Goal: Transaction & Acquisition: Purchase product/service

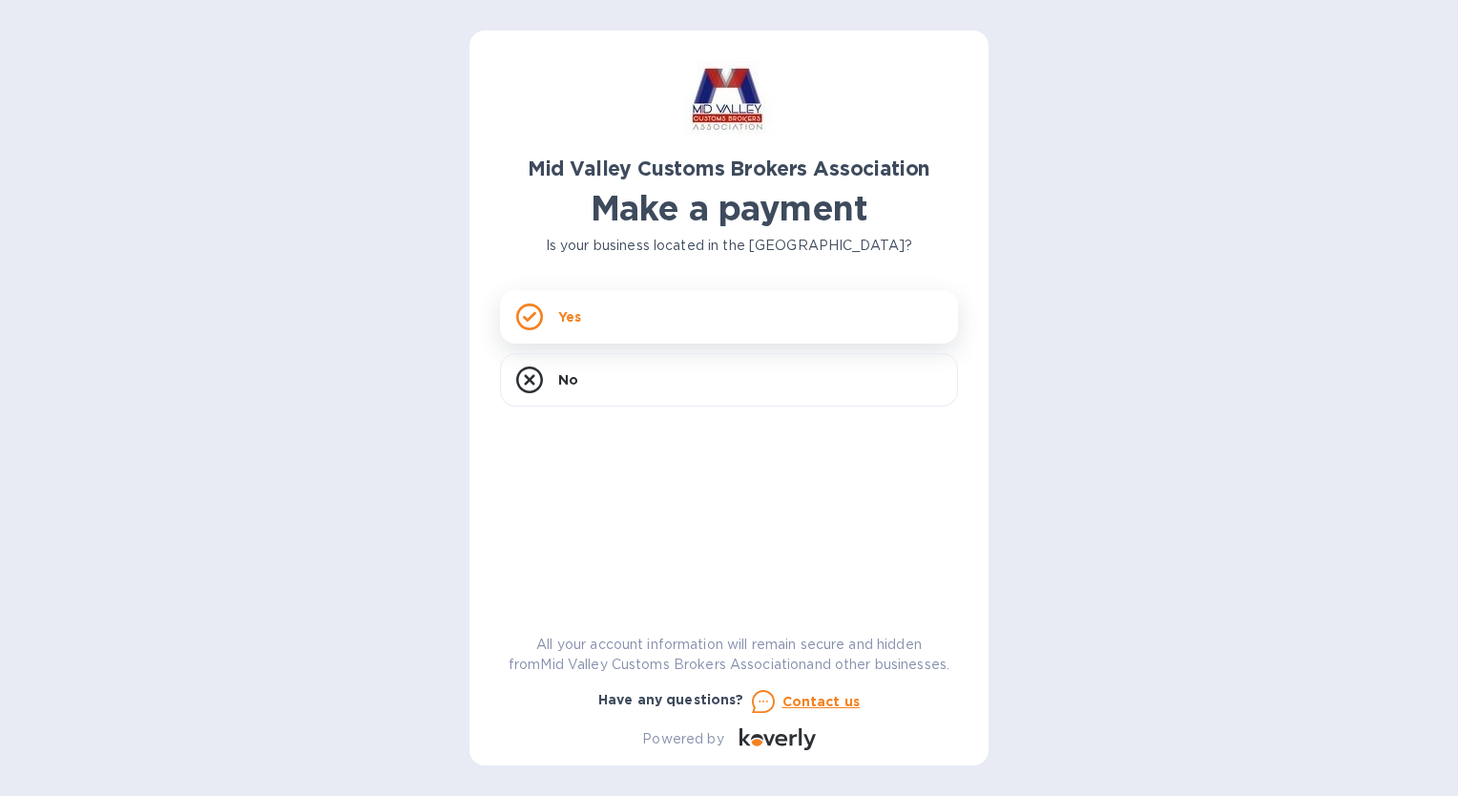
click at [676, 326] on div "Yes" at bounding box center [729, 316] width 458 height 53
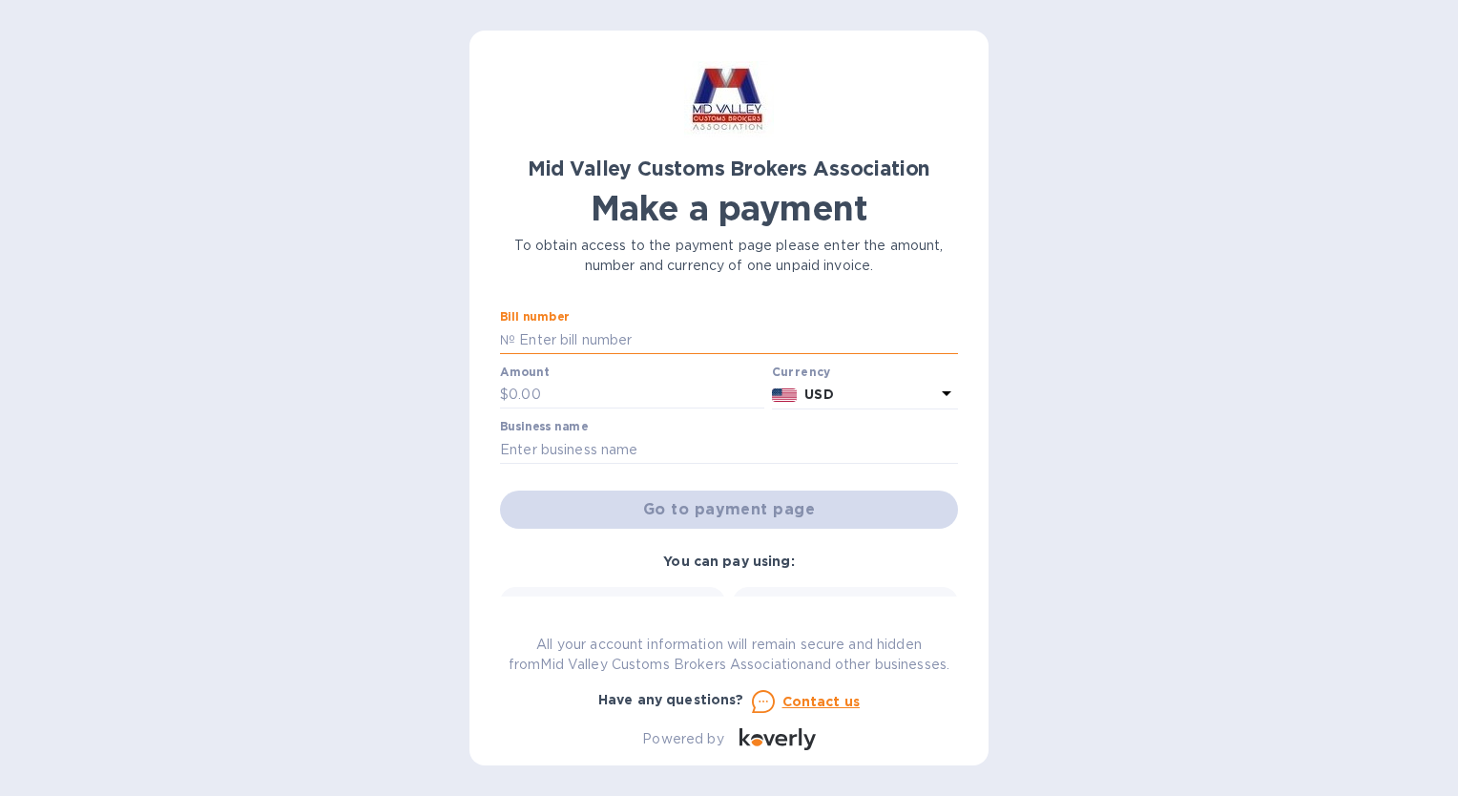
click at [584, 339] on input "text" at bounding box center [736, 339] width 443 height 29
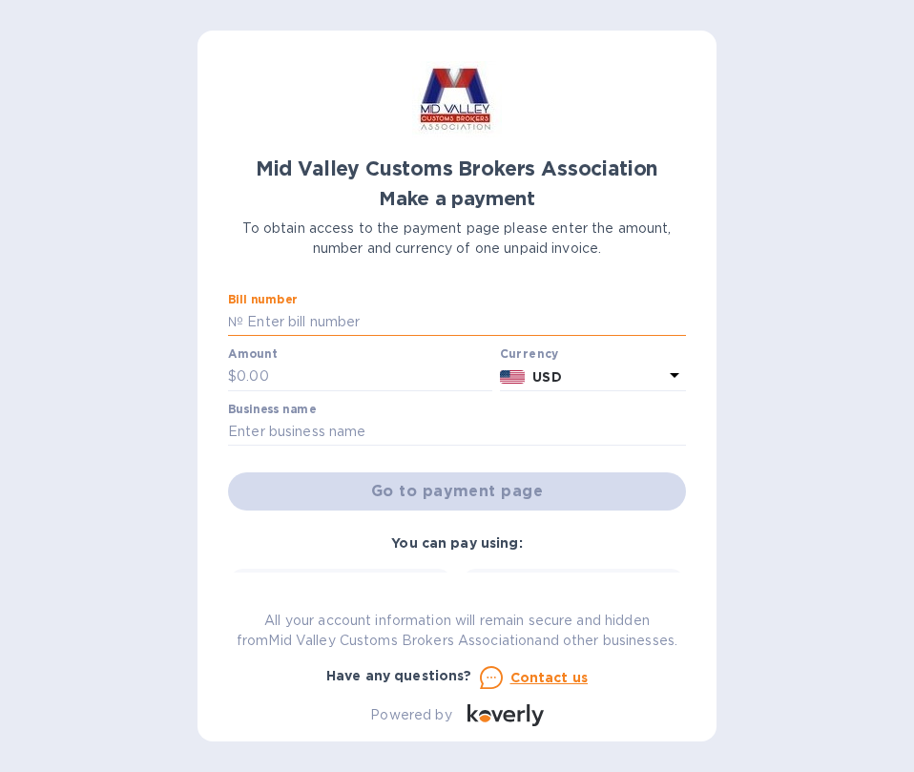
click at [465, 314] on input "text" at bounding box center [464, 322] width 443 height 29
type input "2025-00077"
click at [368, 360] on div "Amount $" at bounding box center [360, 369] width 264 height 44
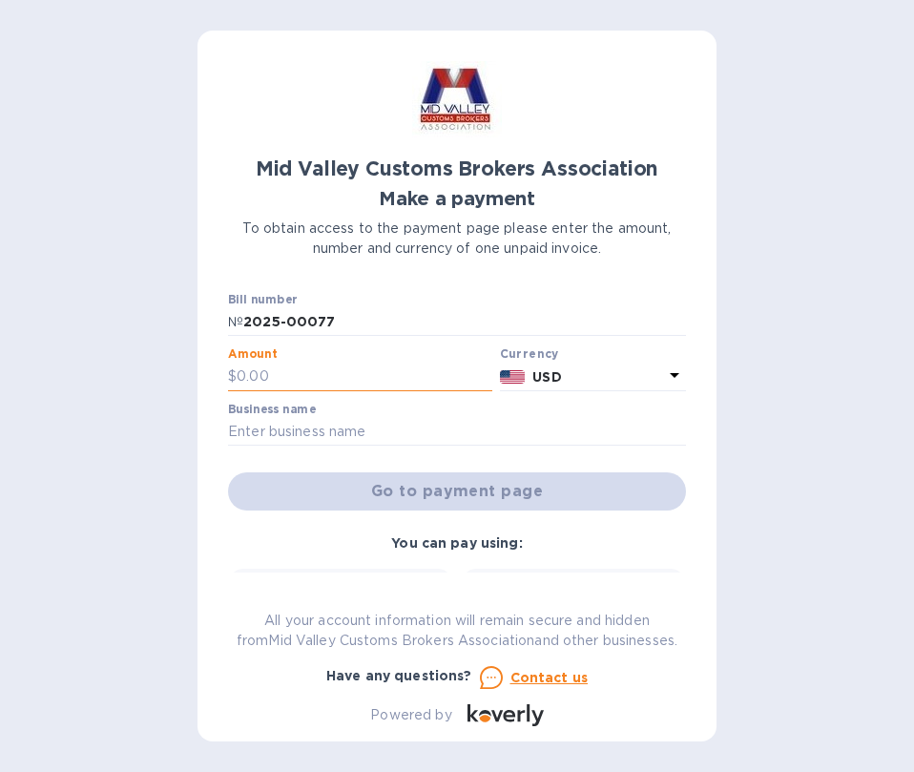
click at [367, 372] on input "text" at bounding box center [365, 377] width 256 height 29
type input "2"
type input "825"
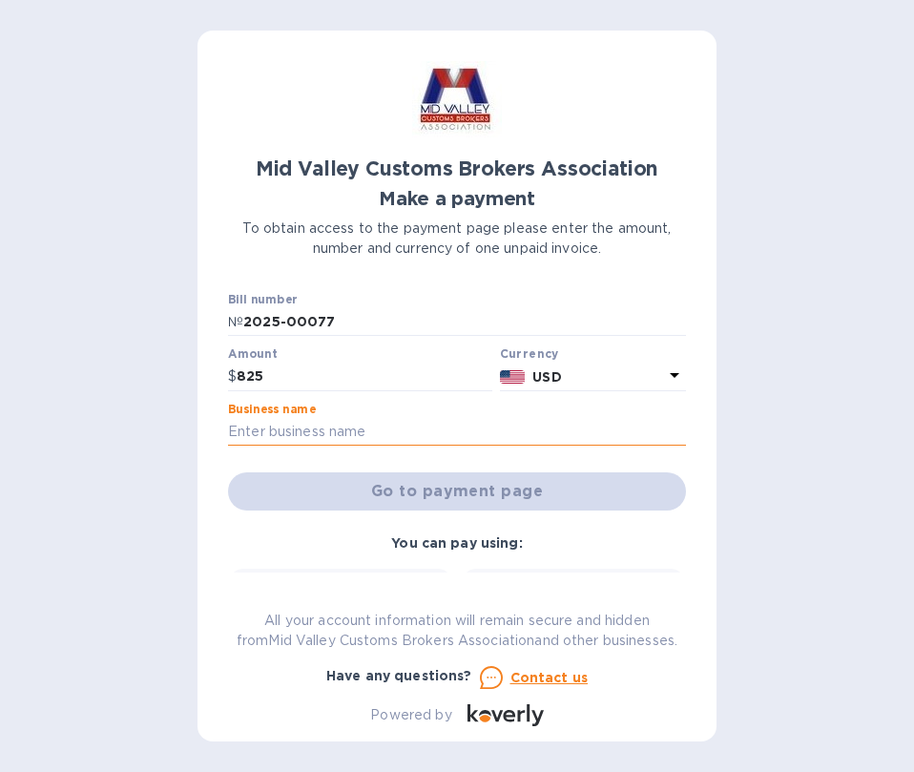
click at [365, 431] on input "text" at bounding box center [457, 432] width 458 height 29
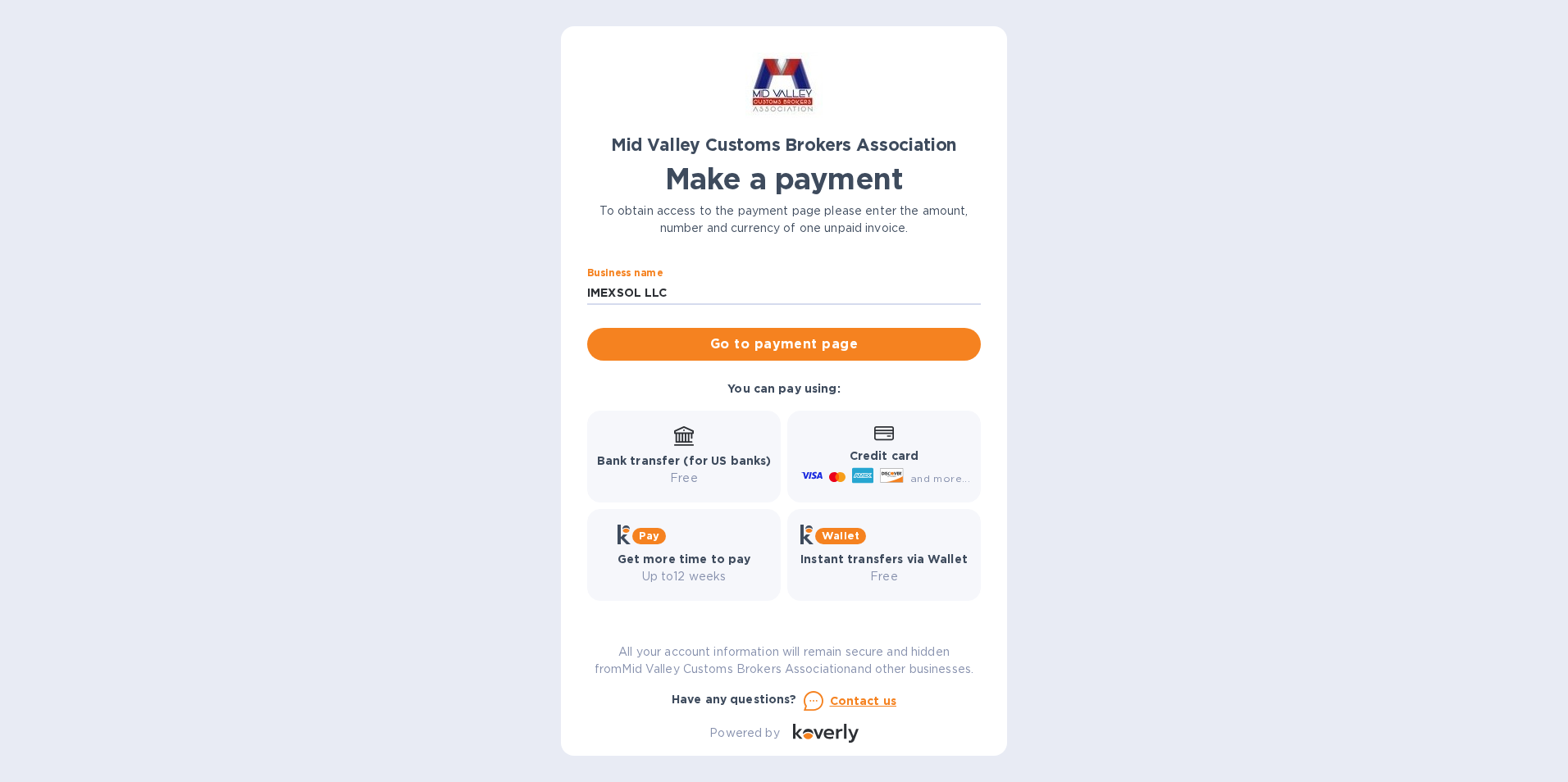
scroll to position [11, 0]
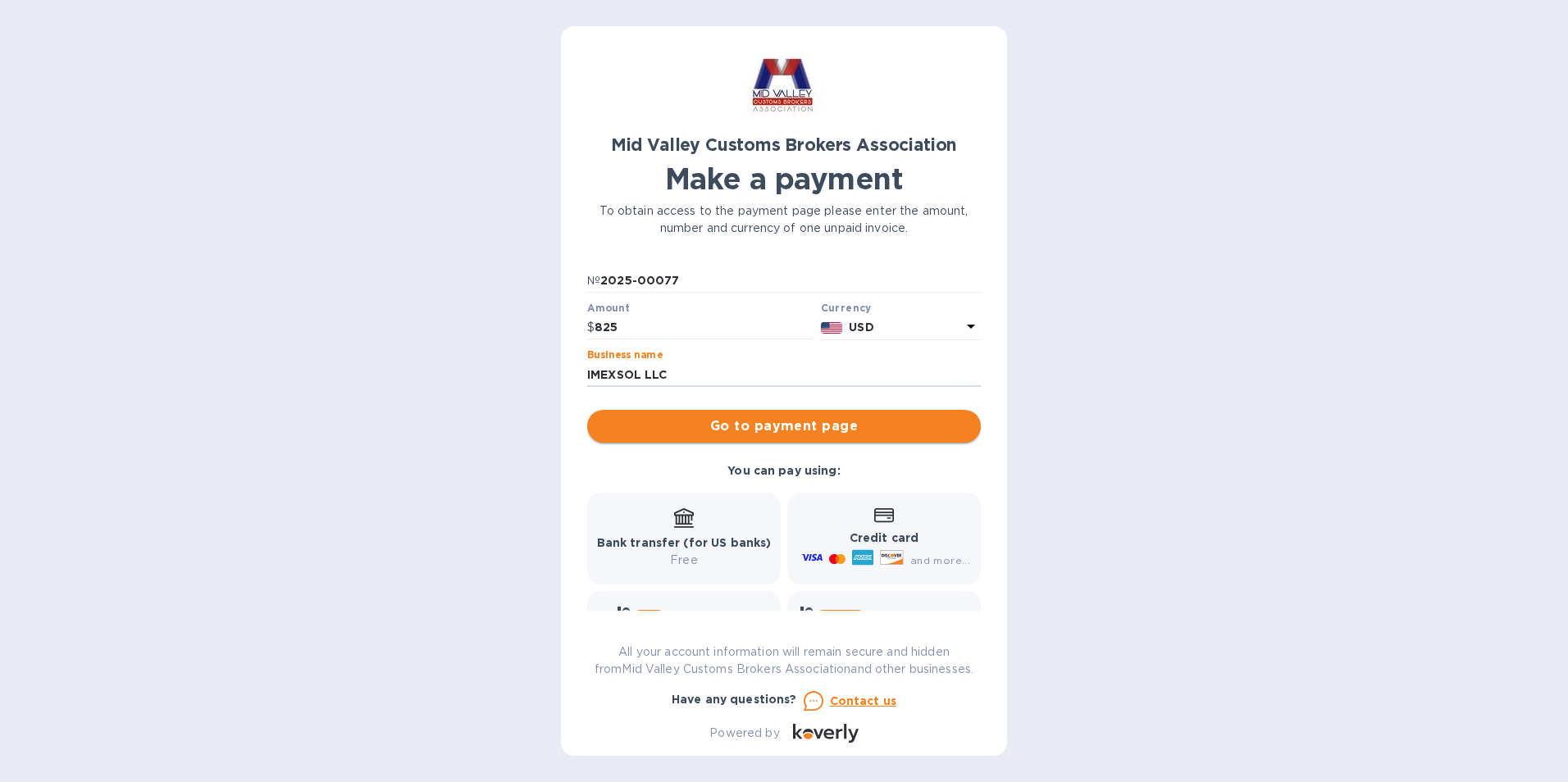
type input "IMEXSOL LLC"
click at [813, 429] on span "Go to payment page" at bounding box center [783, 426] width 367 height 20
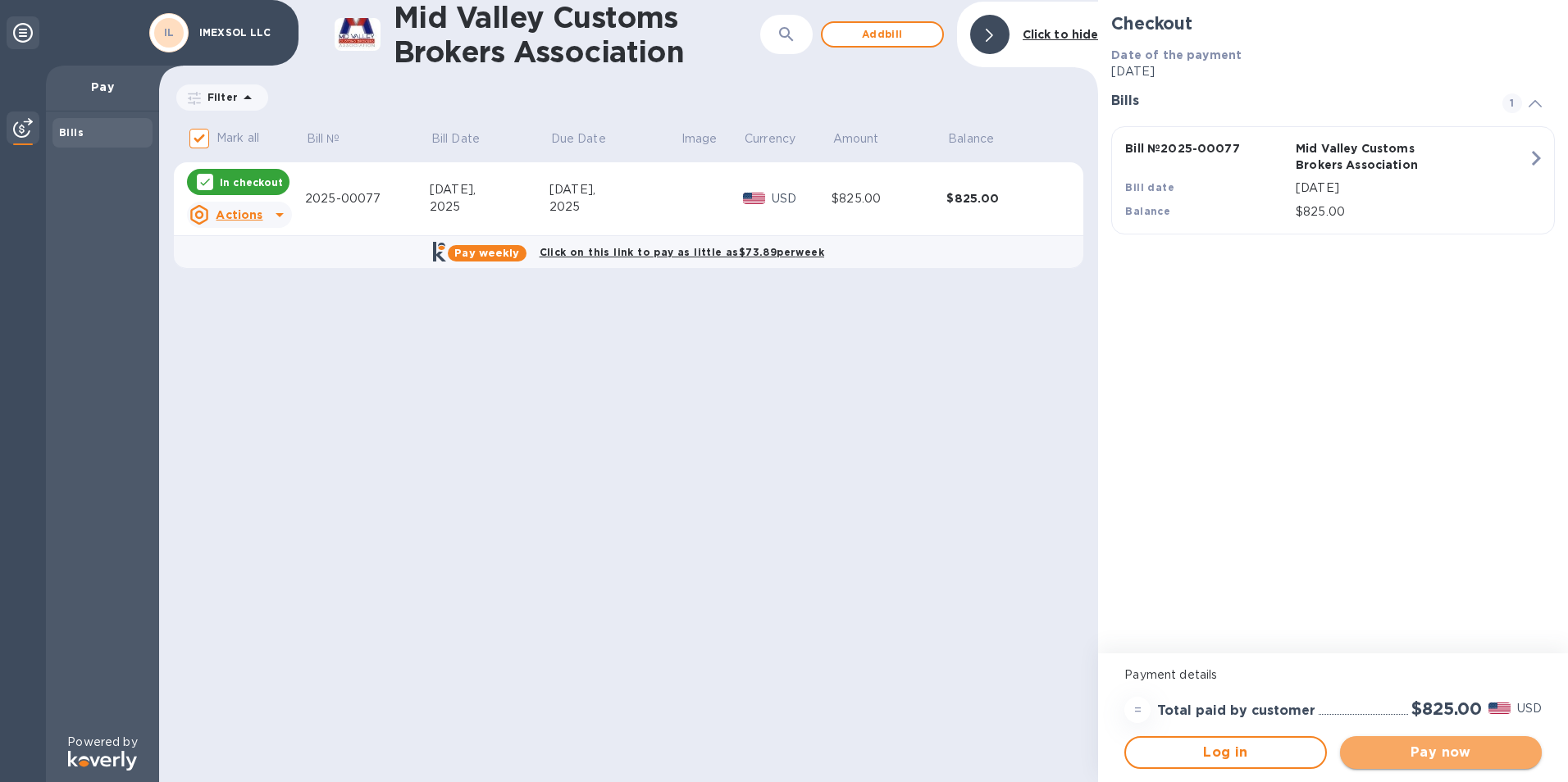
click at [1253, 683] on span "Pay now" at bounding box center [1441, 752] width 175 height 20
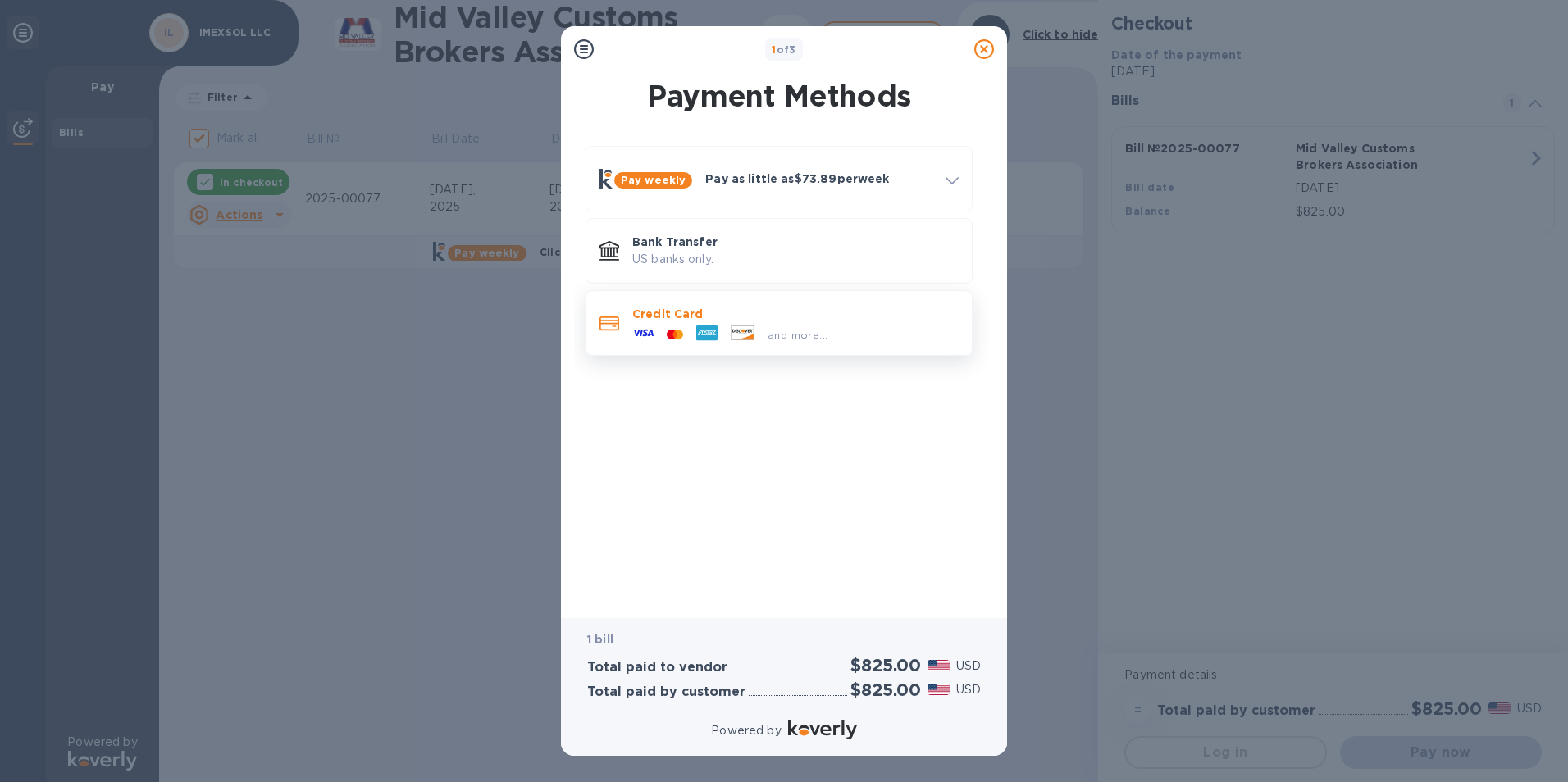
click at [872, 325] on div "and more..." at bounding box center [796, 331] width 327 height 18
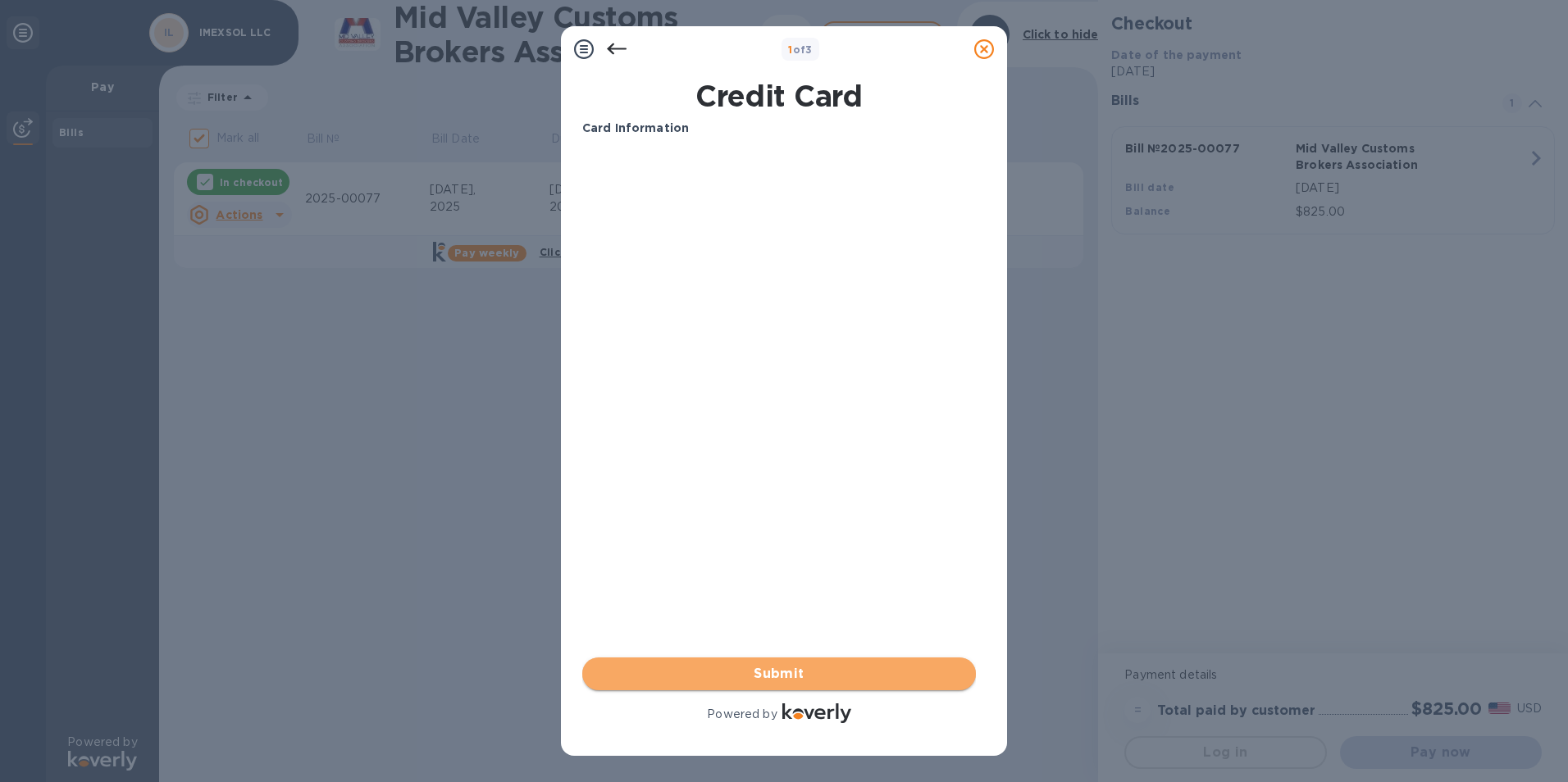
click at [834, 667] on span "Submit" at bounding box center [779, 674] width 367 height 20
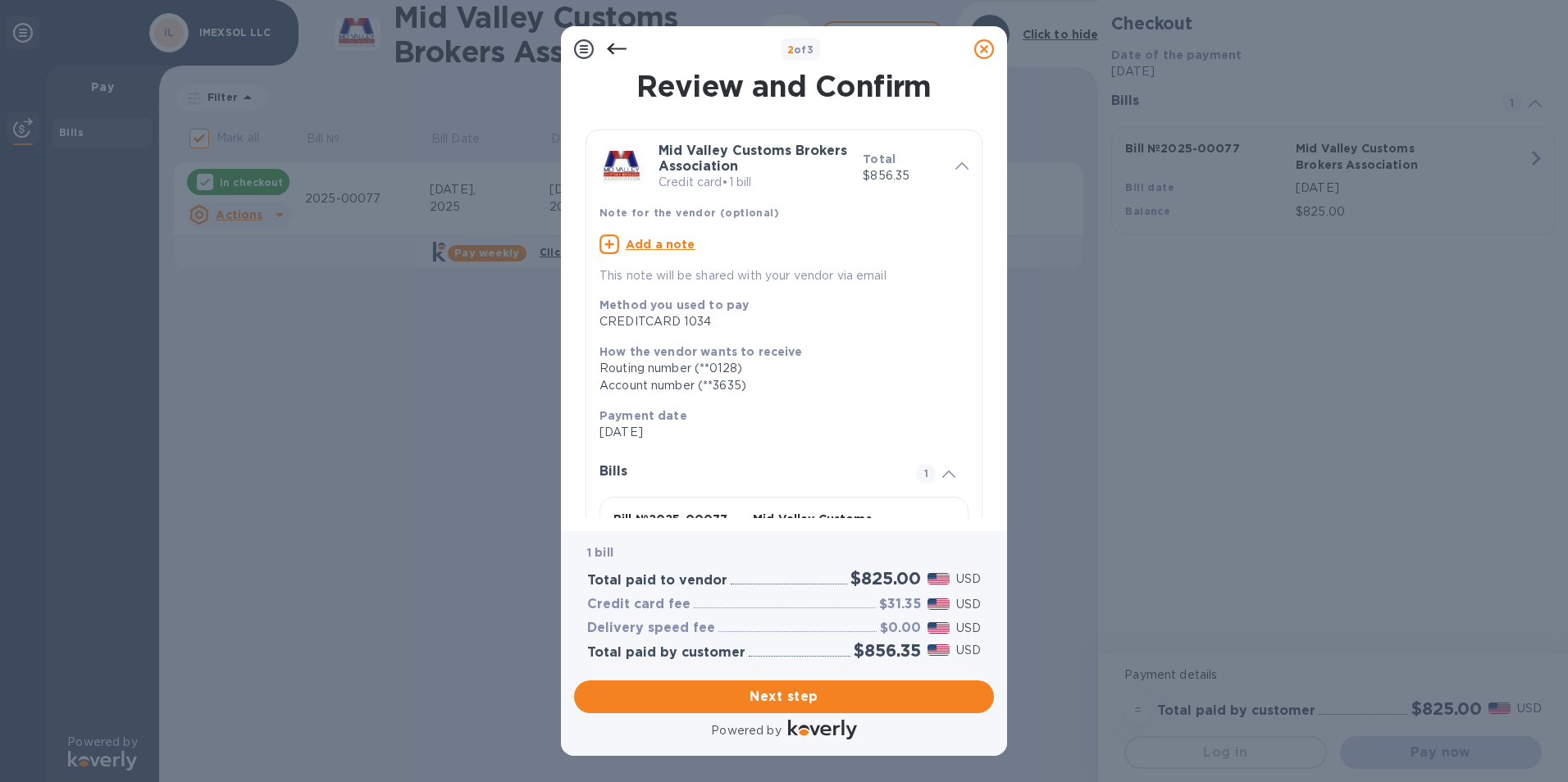
click at [617, 47] on icon at bounding box center [616, 49] width 20 height 20
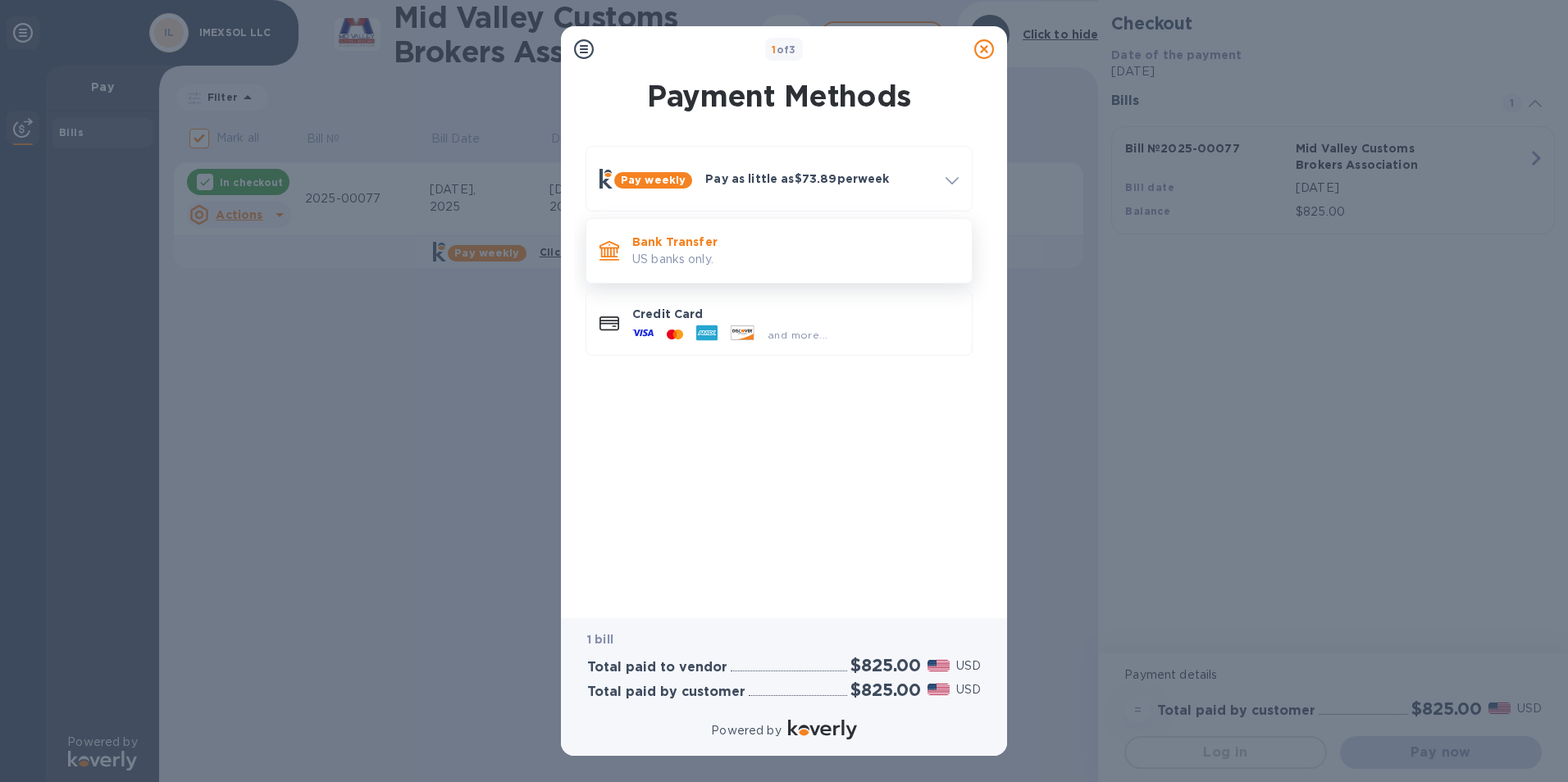
click at [777, 257] on p "US banks only." at bounding box center [796, 260] width 327 height 17
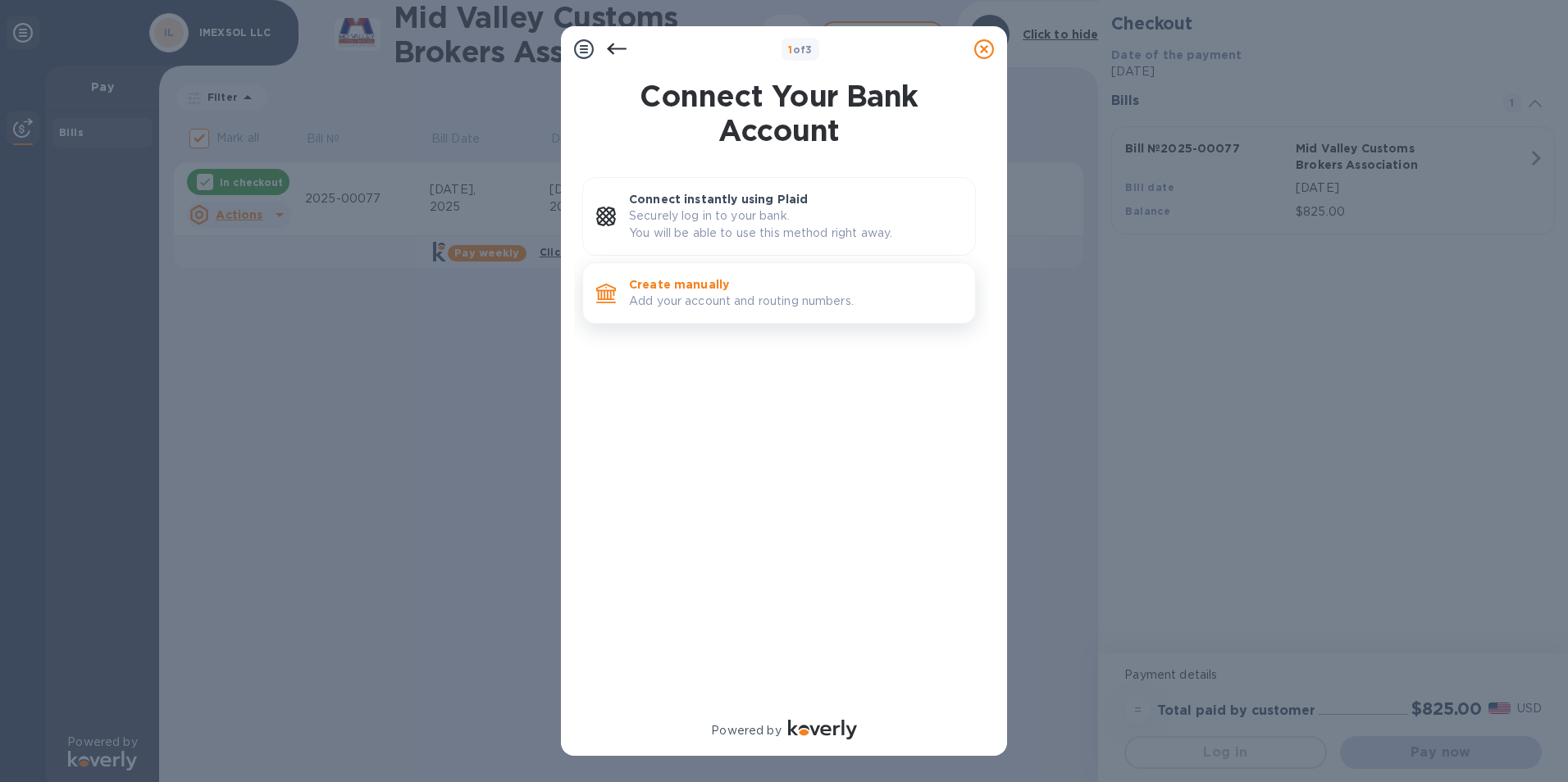
click at [875, 296] on p "Add your account and routing numbers." at bounding box center [795, 302] width 333 height 17
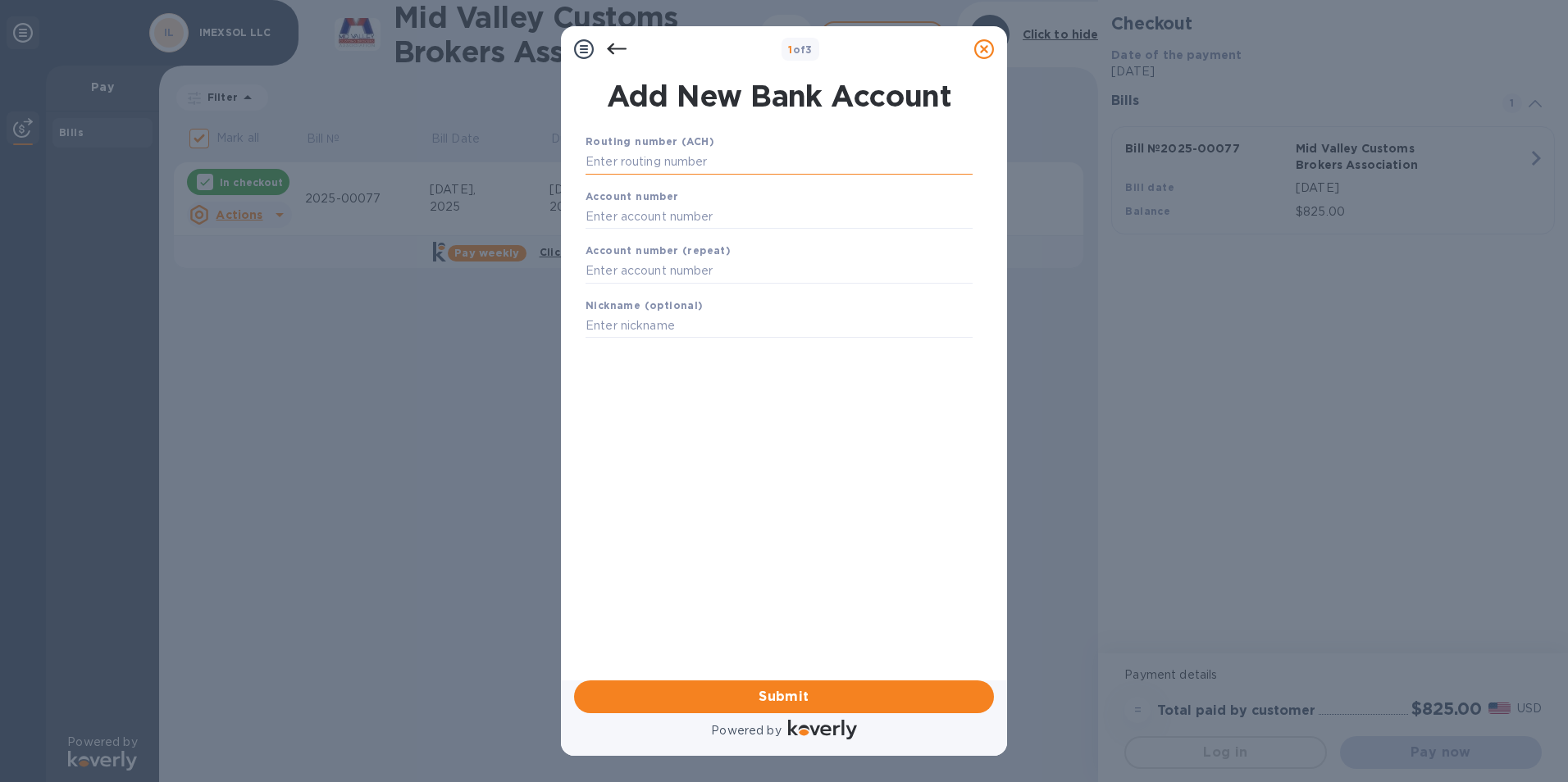
click at [748, 156] on input "text" at bounding box center [779, 162] width 387 height 25
drag, startPoint x: 705, startPoint y: 167, endPoint x: 726, endPoint y: 164, distance: 21.2
click at [705, 167] on input "text" at bounding box center [779, 162] width 387 height 25
paste input "111900659"
type input "111900659"
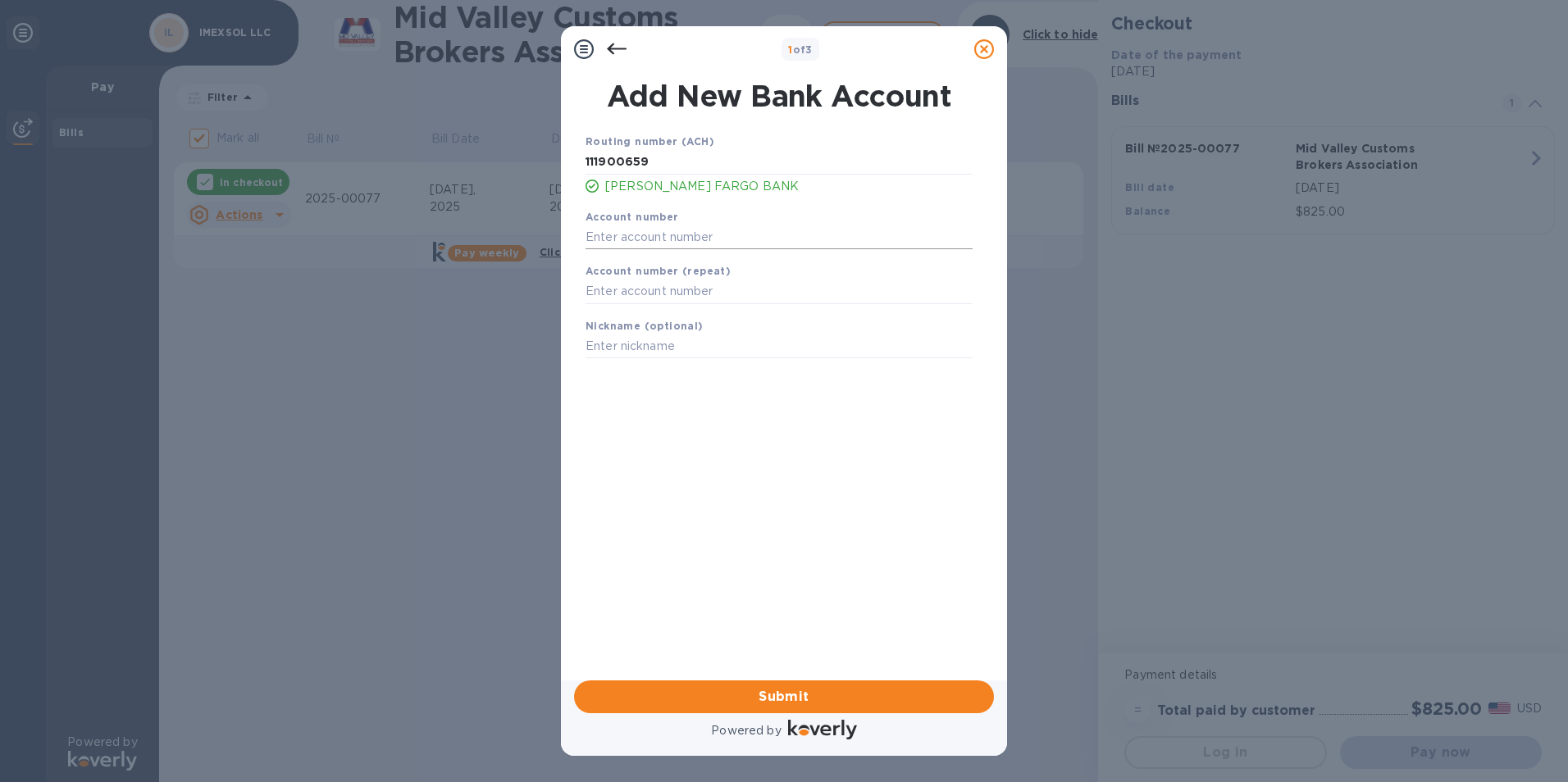
click at [752, 235] on input "text" at bounding box center [779, 236] width 387 height 25
paste input "8071637220"
type input "8071637220"
click at [723, 294] on input "text" at bounding box center [779, 291] width 387 height 25
paste input "8071637220"
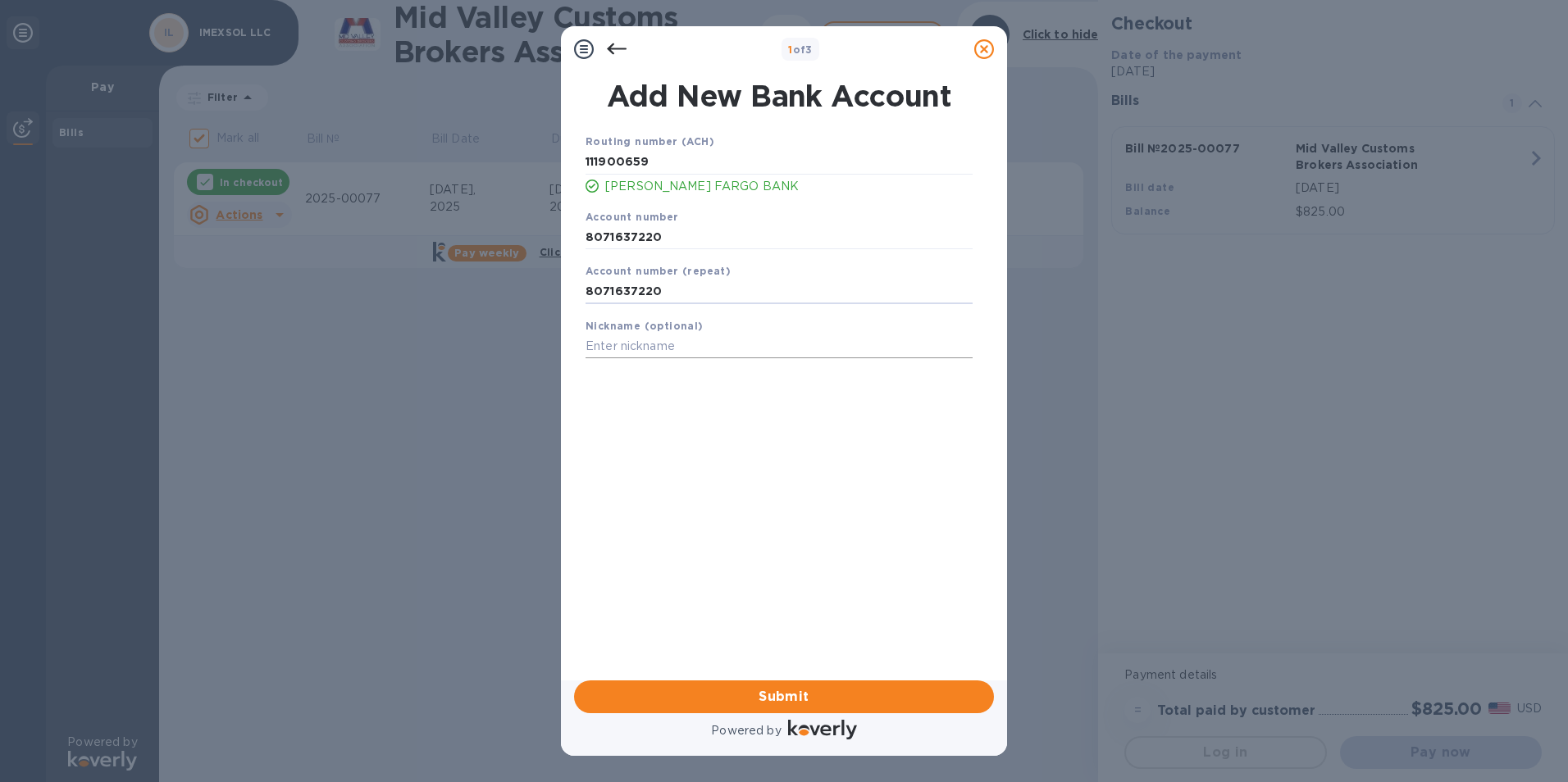
type input "8071637220"
click at [665, 346] on input "text" at bounding box center [779, 346] width 387 height 25
type input "W"
click at [796, 683] on span "Submit" at bounding box center [784, 696] width 394 height 20
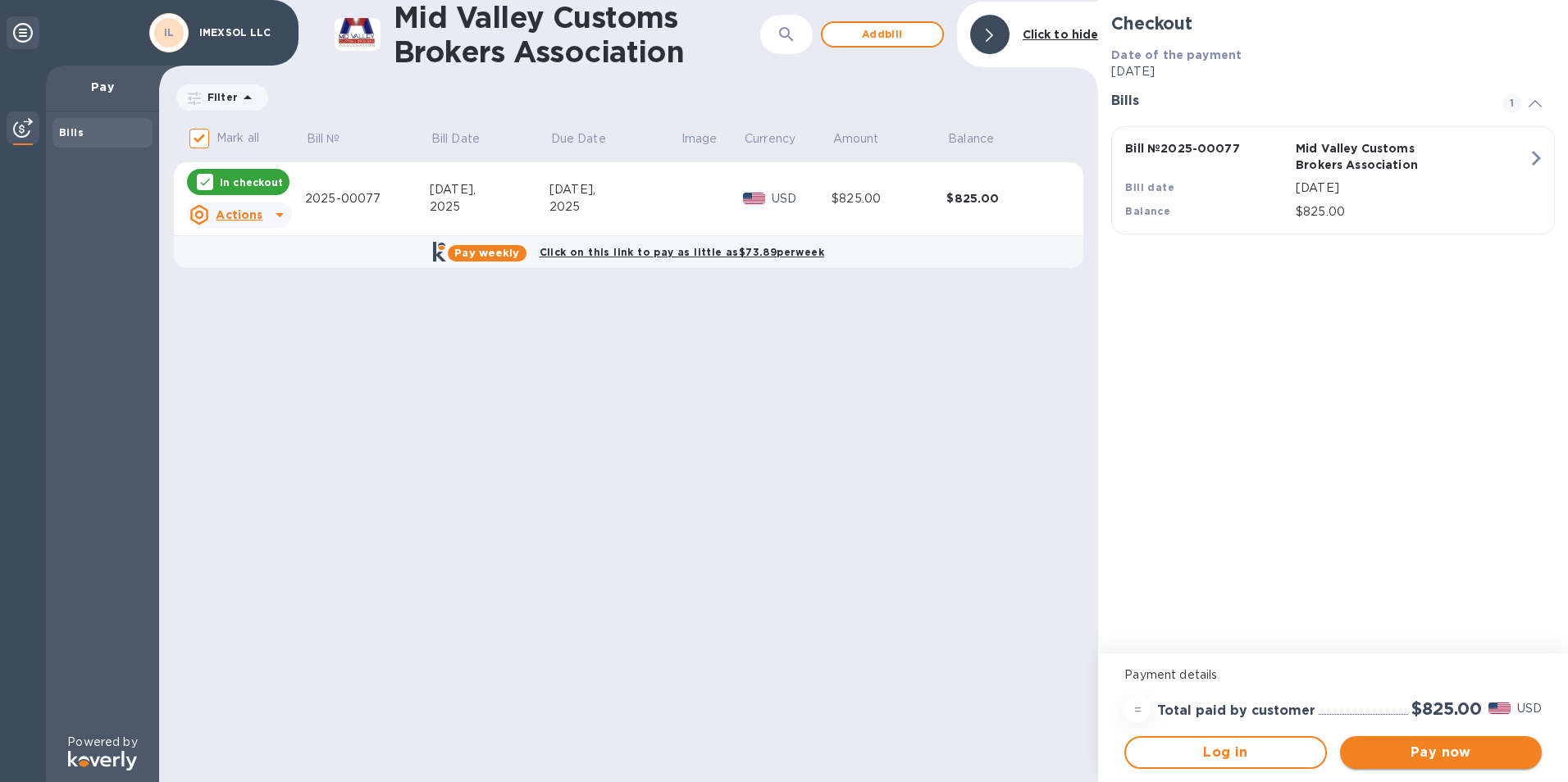
click at [1253, 683] on span "Pay now" at bounding box center [1441, 752] width 175 height 20
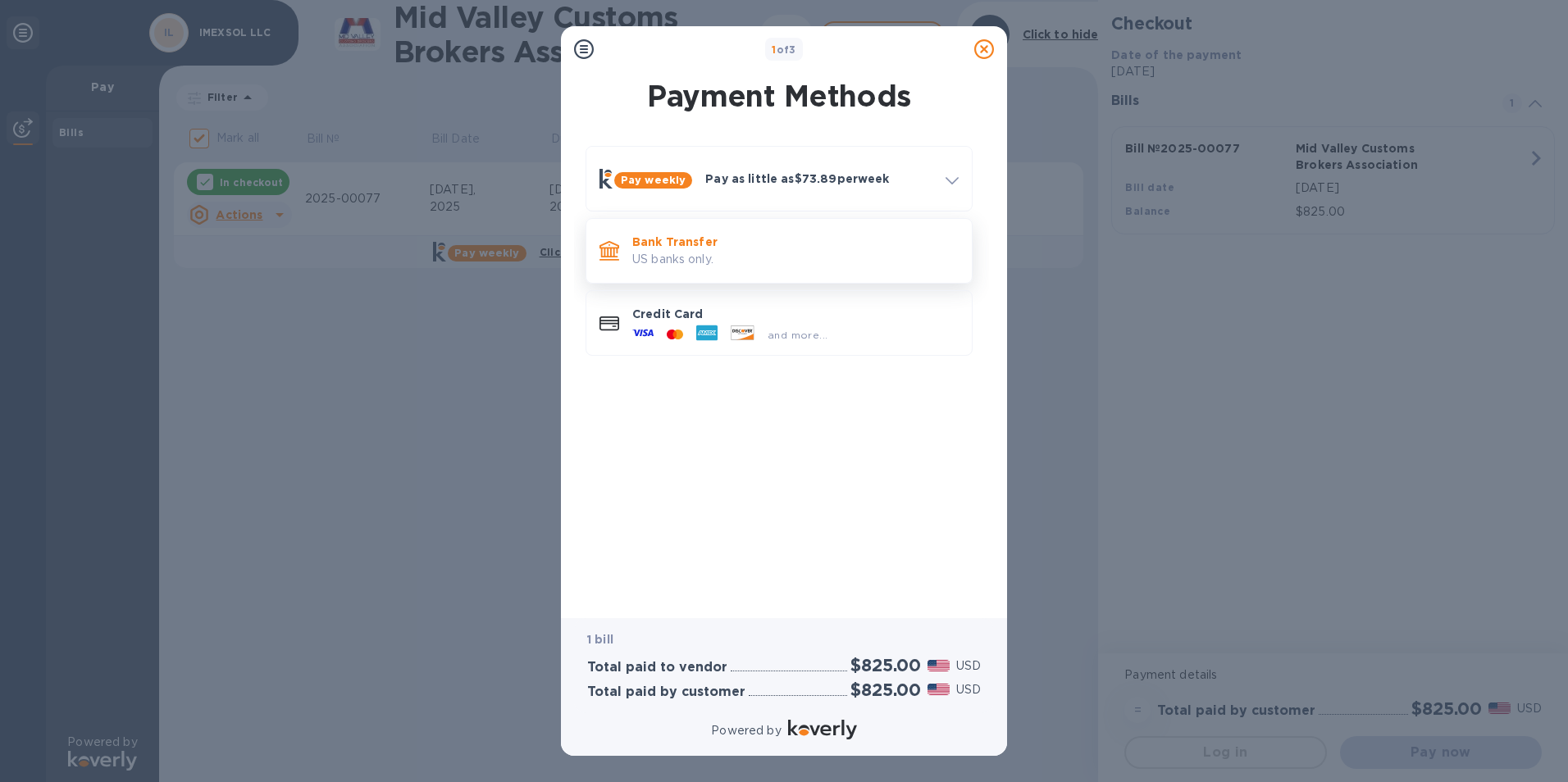
click at [756, 254] on p "US banks only." at bounding box center [796, 260] width 327 height 17
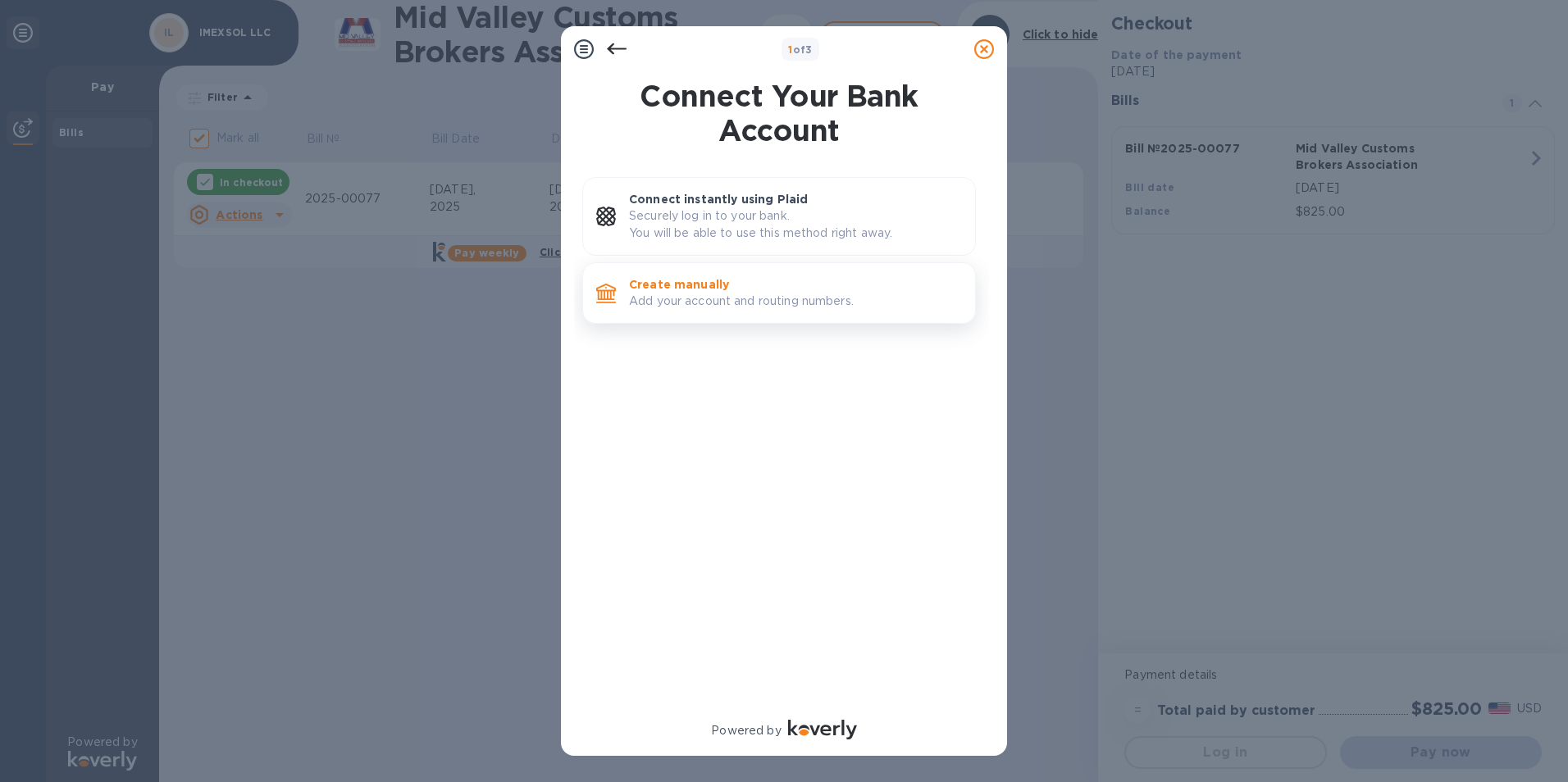
click at [761, 301] on p "Add your account and routing numbers." at bounding box center [795, 302] width 333 height 17
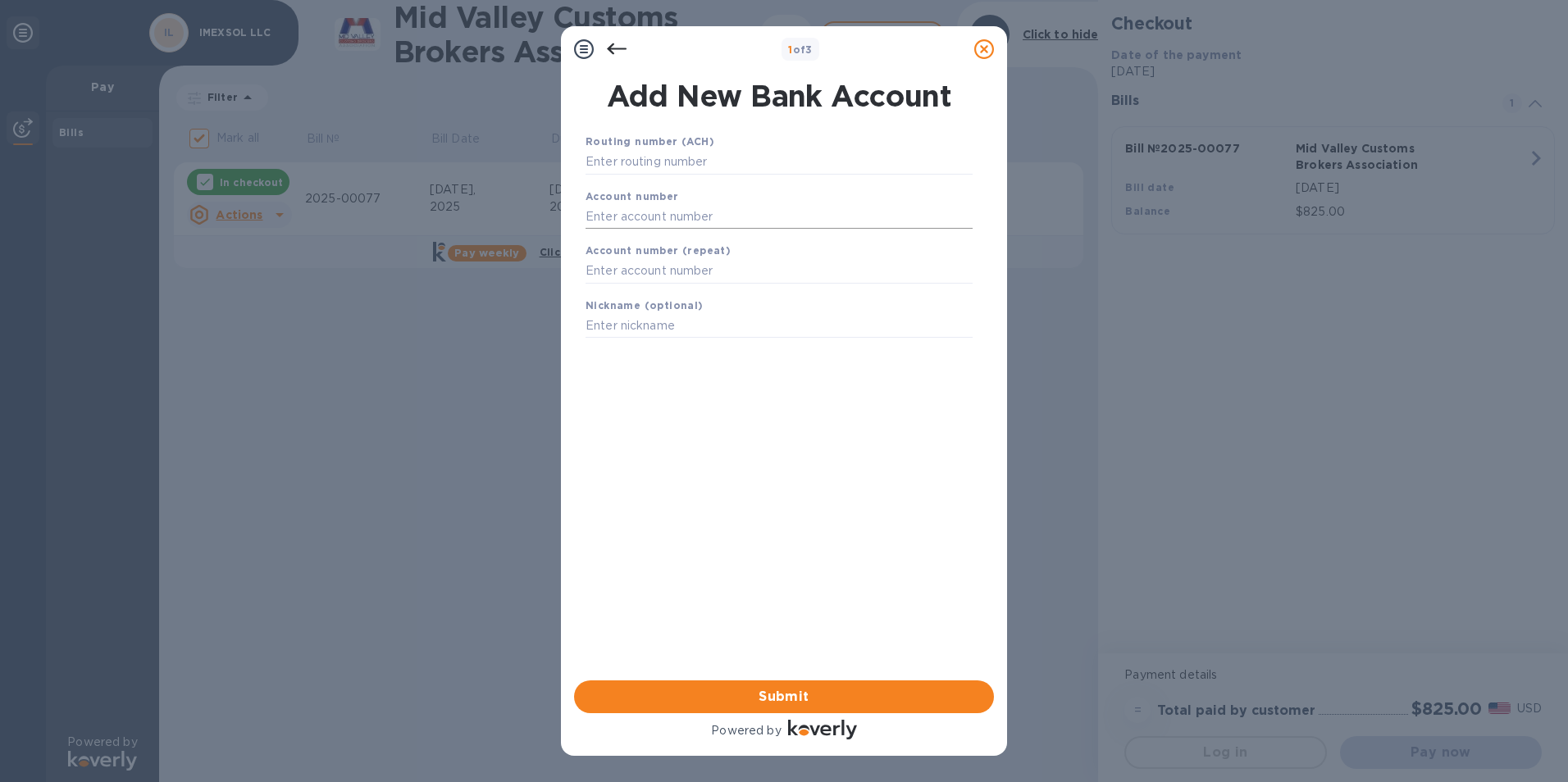
click at [683, 205] on input "text" at bounding box center [779, 217] width 387 height 25
paste input "8071637220"
type input "8071637220"
click at [720, 272] on input "text" at bounding box center [779, 271] width 387 height 25
paste input "8071637220"
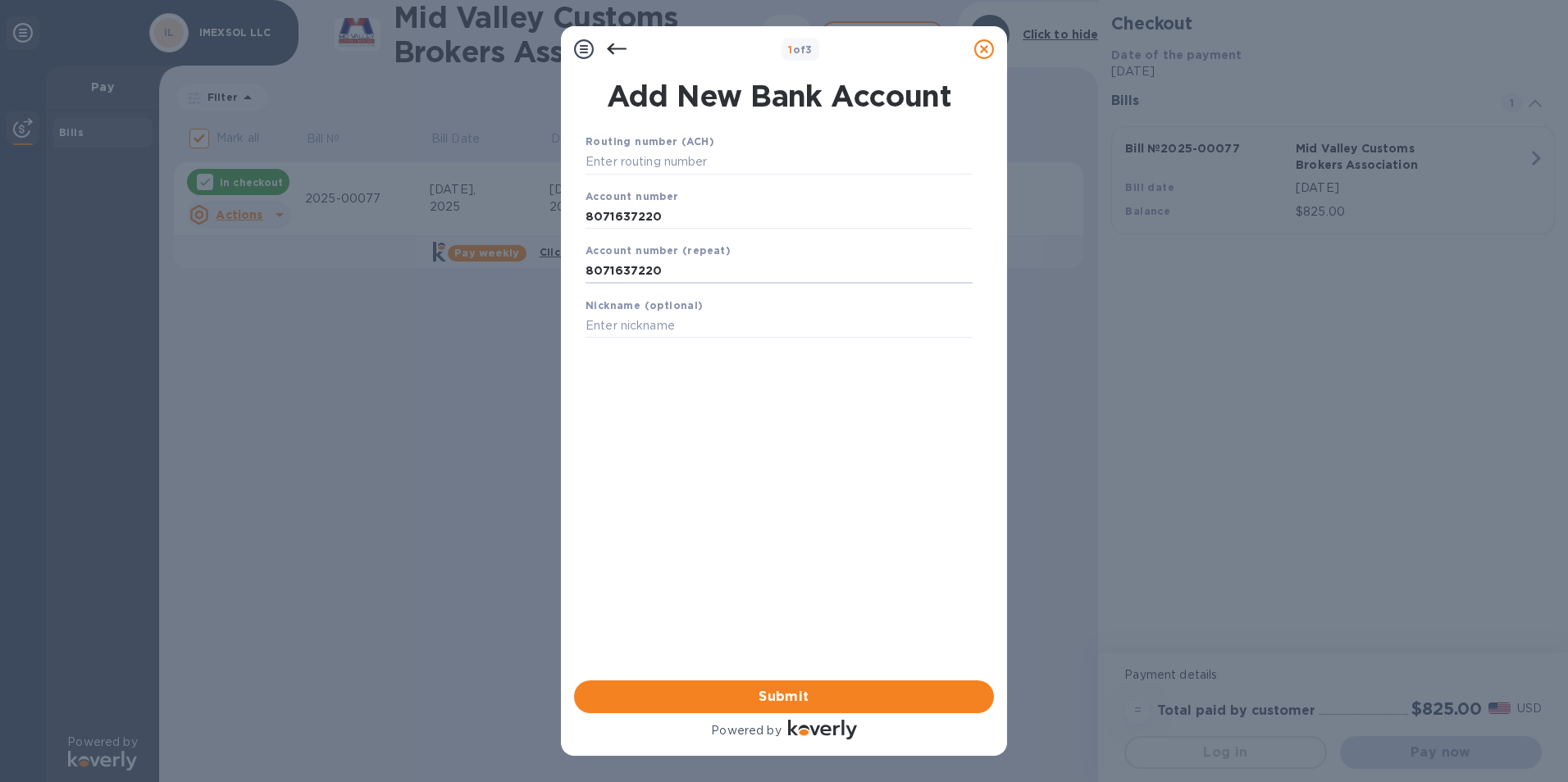
type input "8071637220"
click at [694, 157] on input "text" at bounding box center [779, 162] width 387 height 25
paste input "111900659"
type input "111900659"
click at [825, 683] on span "Submit" at bounding box center [784, 696] width 394 height 20
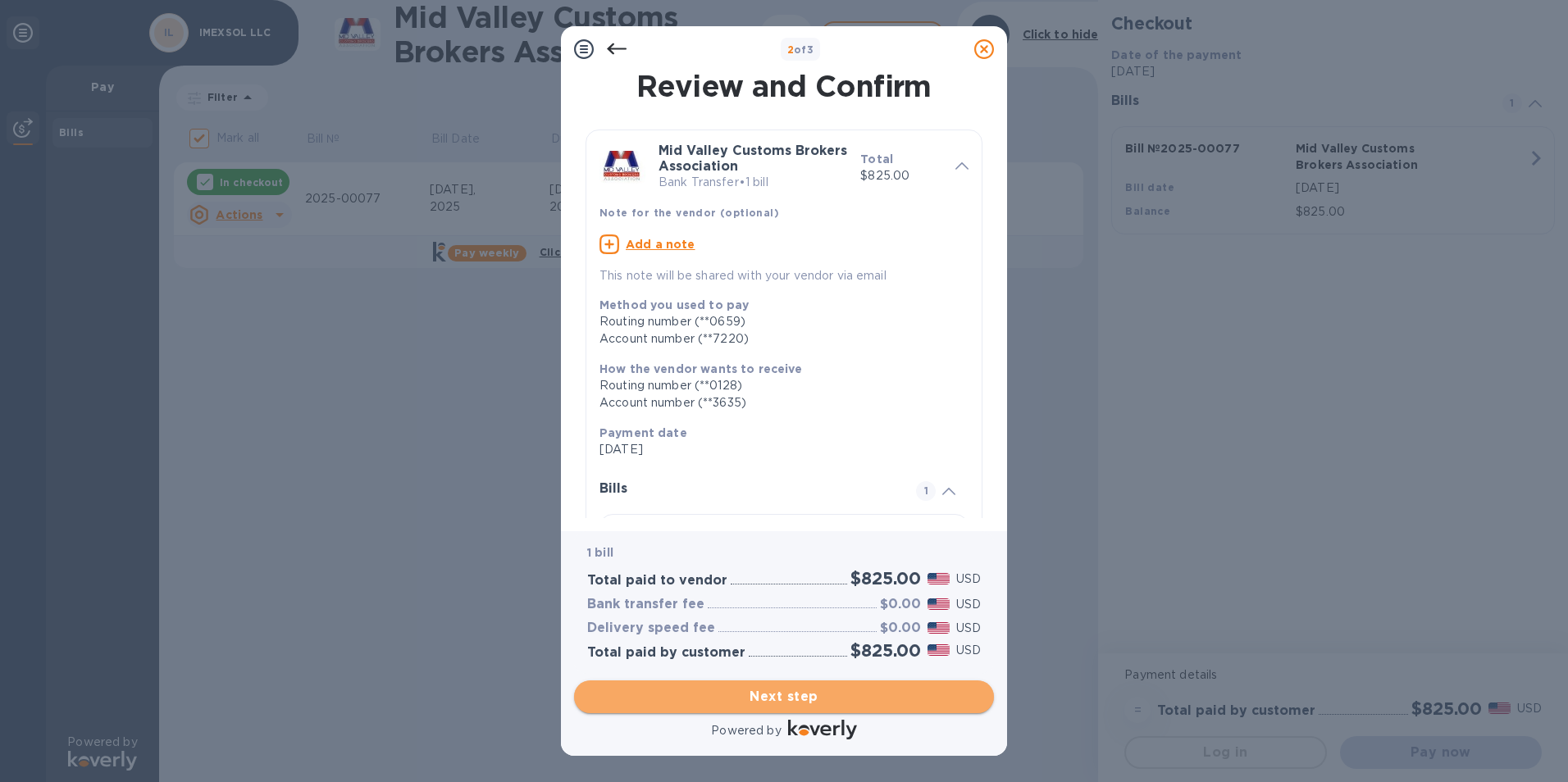
click at [844, 683] on span "Next step" at bounding box center [784, 696] width 394 height 20
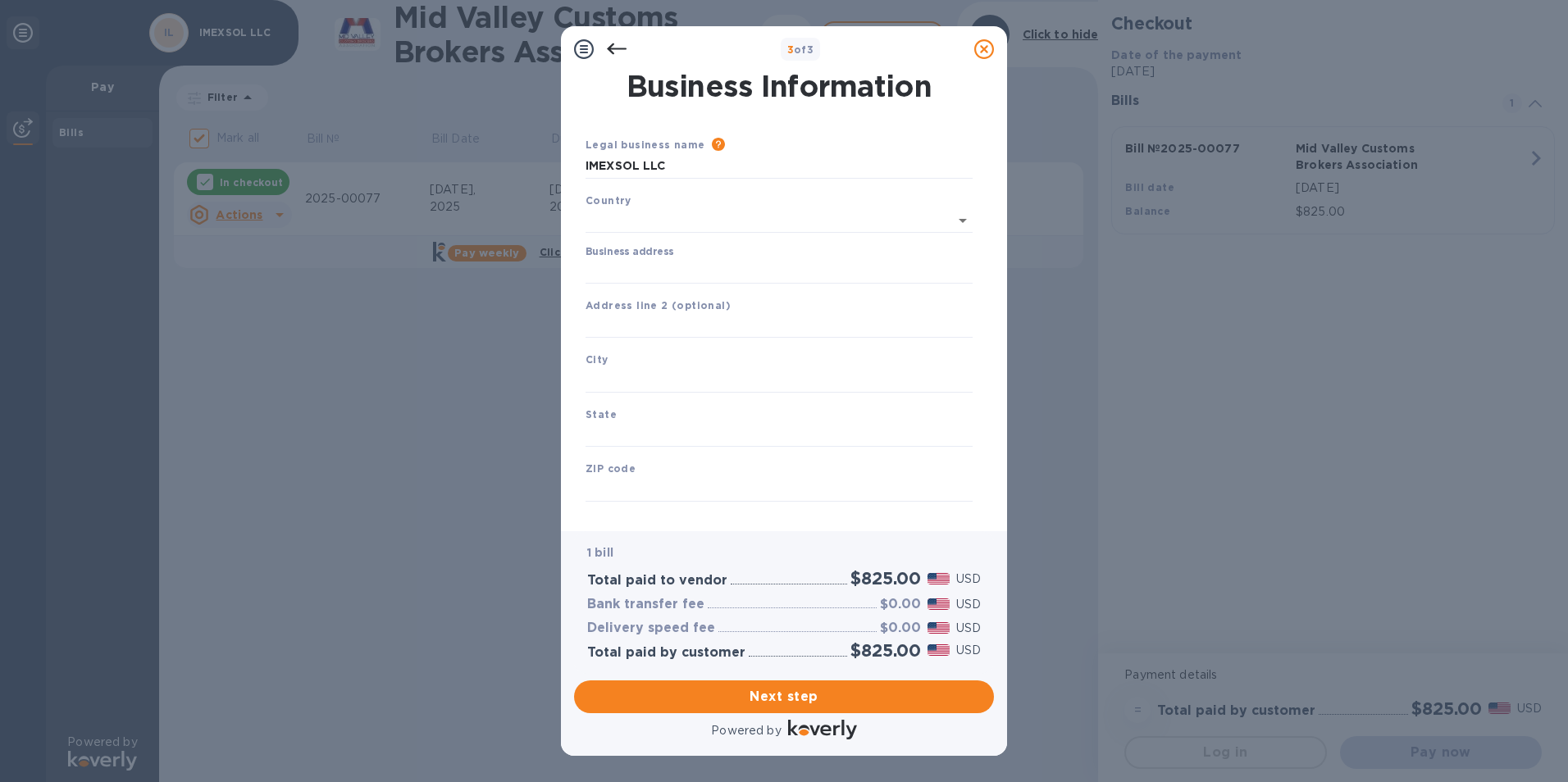
type input "[GEOGRAPHIC_DATA]"
click at [694, 270] on input "Business address" at bounding box center [779, 268] width 387 height 25
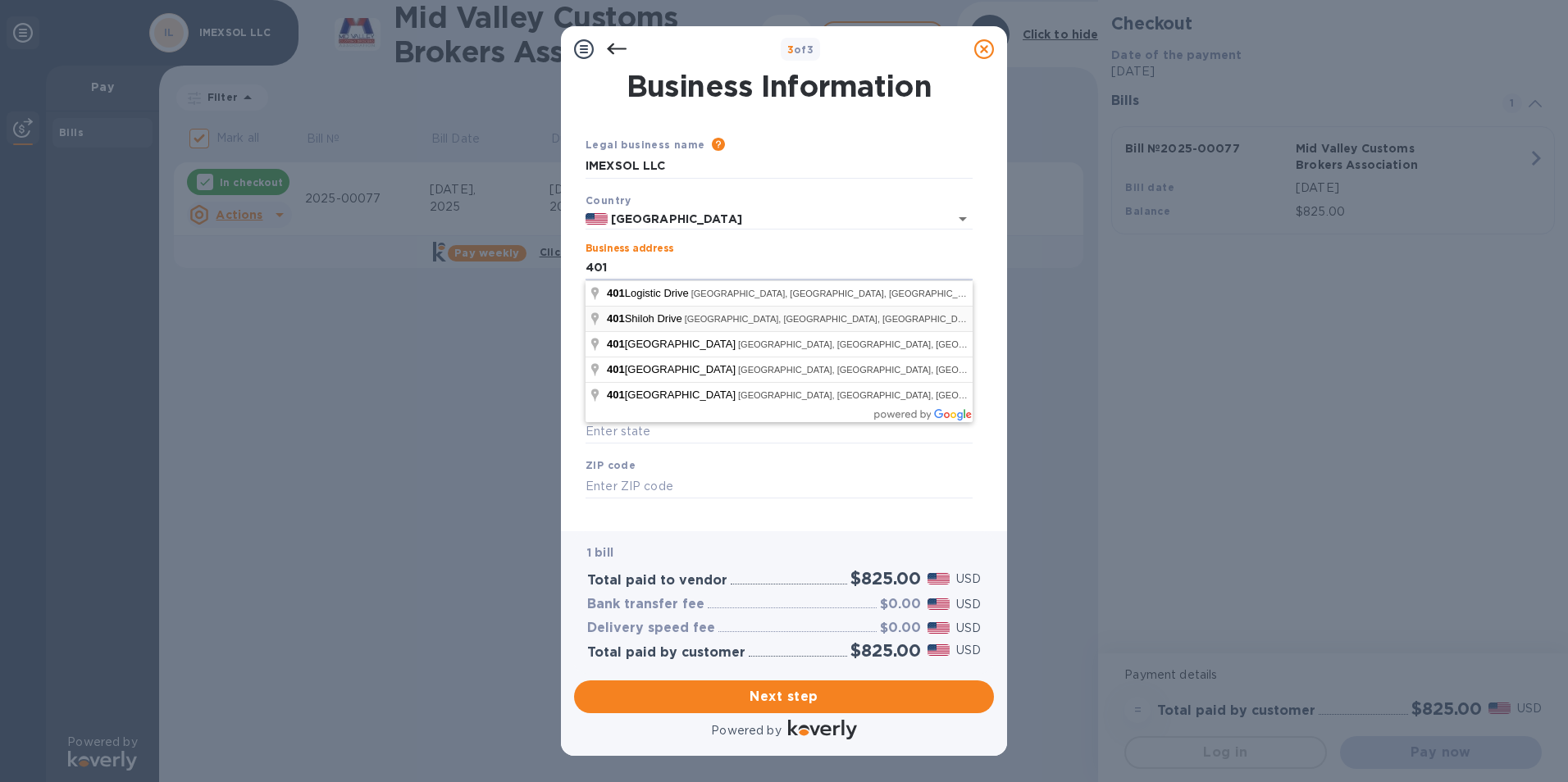
type input "[STREET_ADDRESS]"
type input "Laredo"
type input "[GEOGRAPHIC_DATA]"
type input "78045"
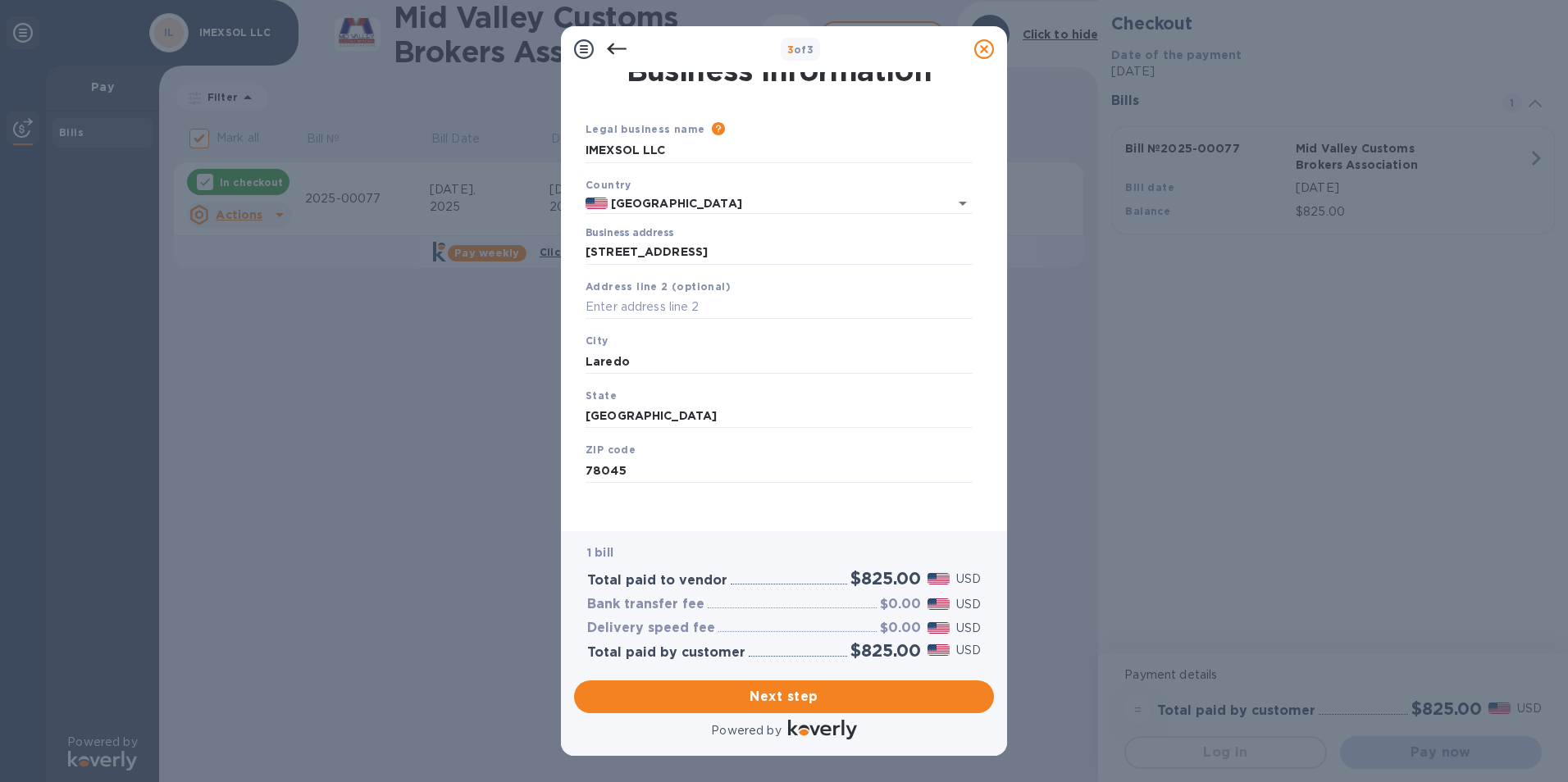
scroll to position [20, 0]
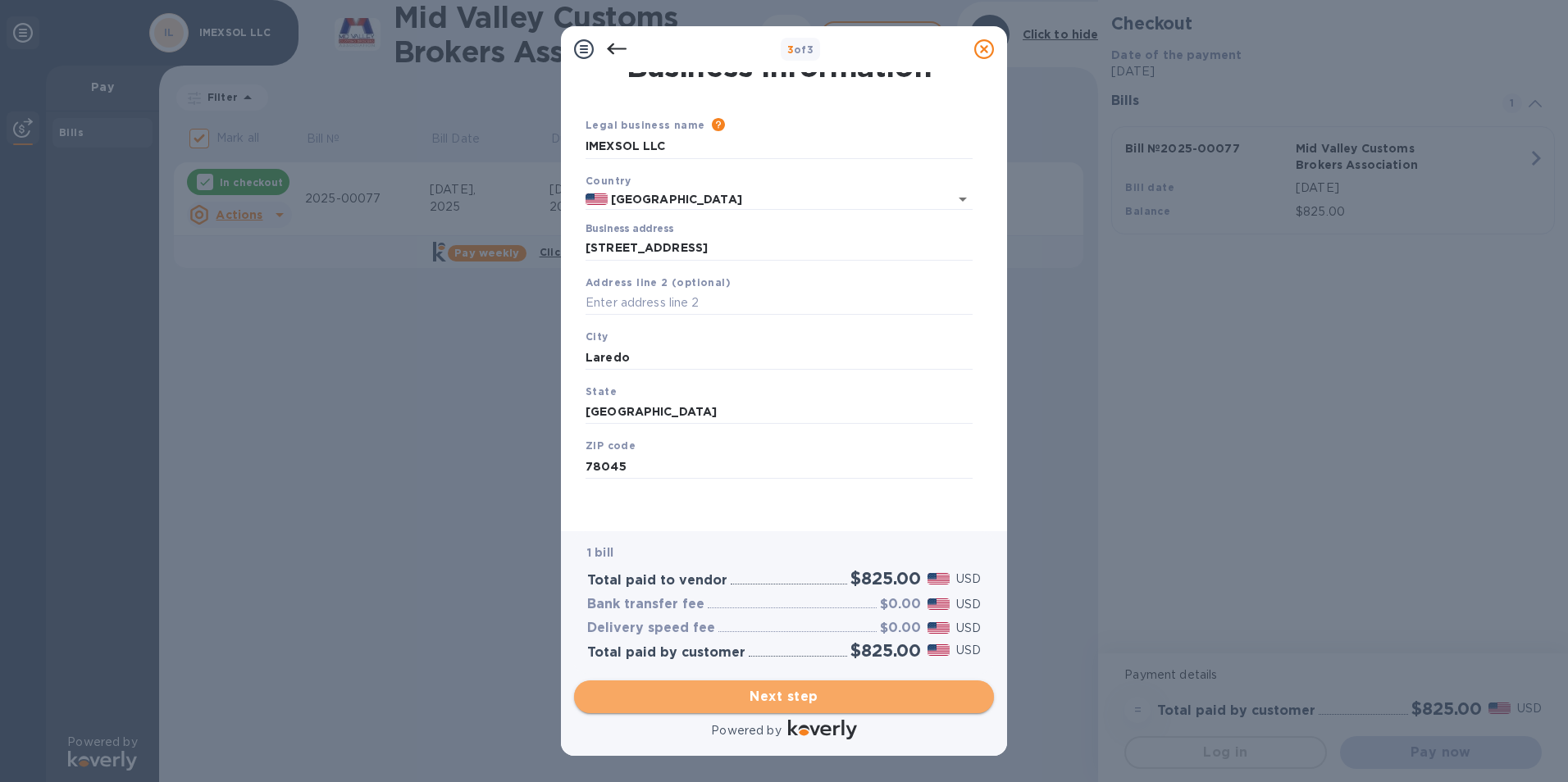
click at [802, 683] on span "Next step" at bounding box center [784, 696] width 394 height 20
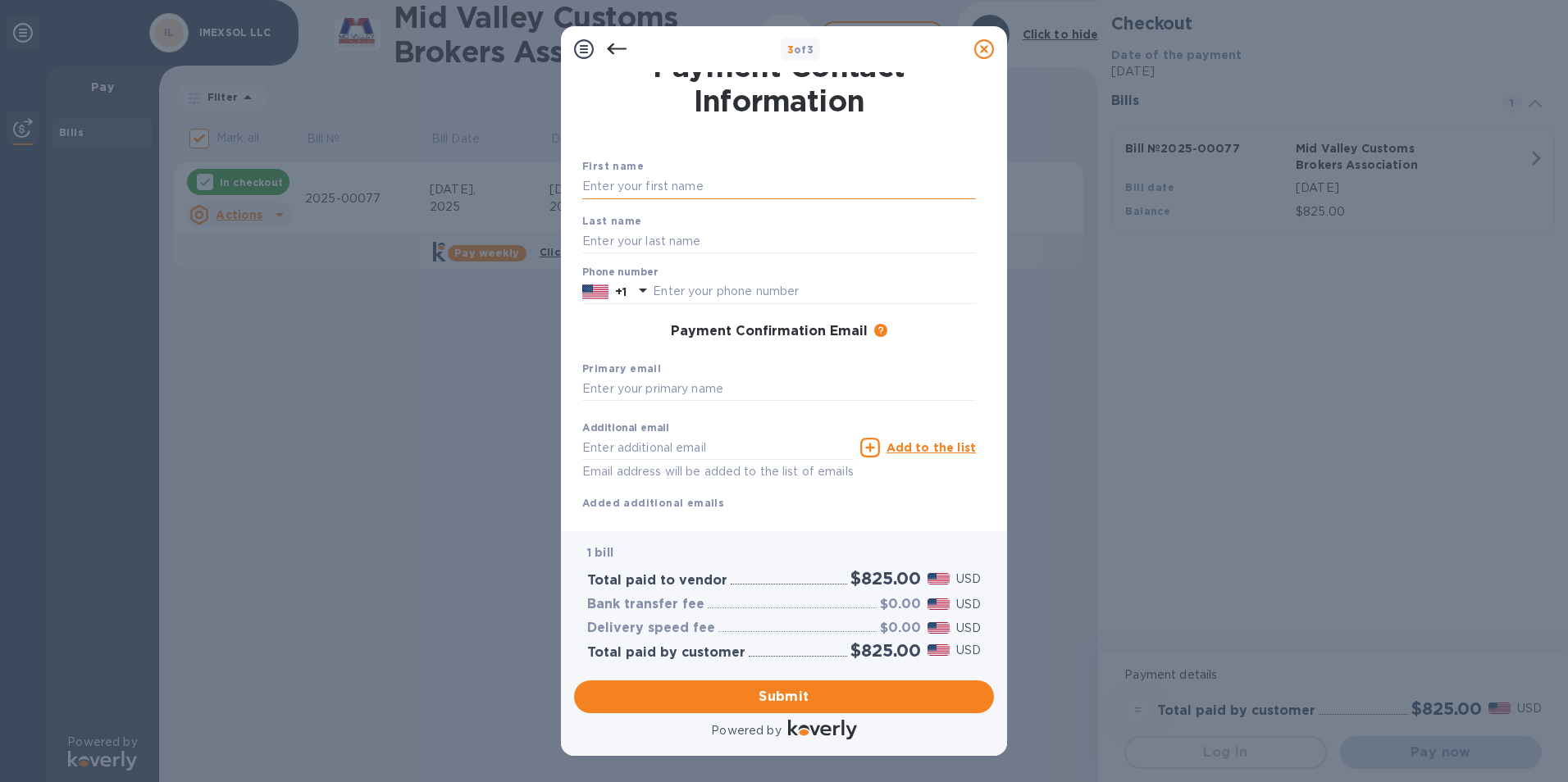
click at [665, 186] on input "text" at bounding box center [779, 186] width 394 height 25
drag, startPoint x: 686, startPoint y: 179, endPoint x: 573, endPoint y: 184, distance: 113.1
click at [573, 184] on div "Payment Contact Information First name [PERSON_NAME] Last name Phone number +1 …" at bounding box center [784, 302] width 446 height 459
type input "[PERSON_NAME]"
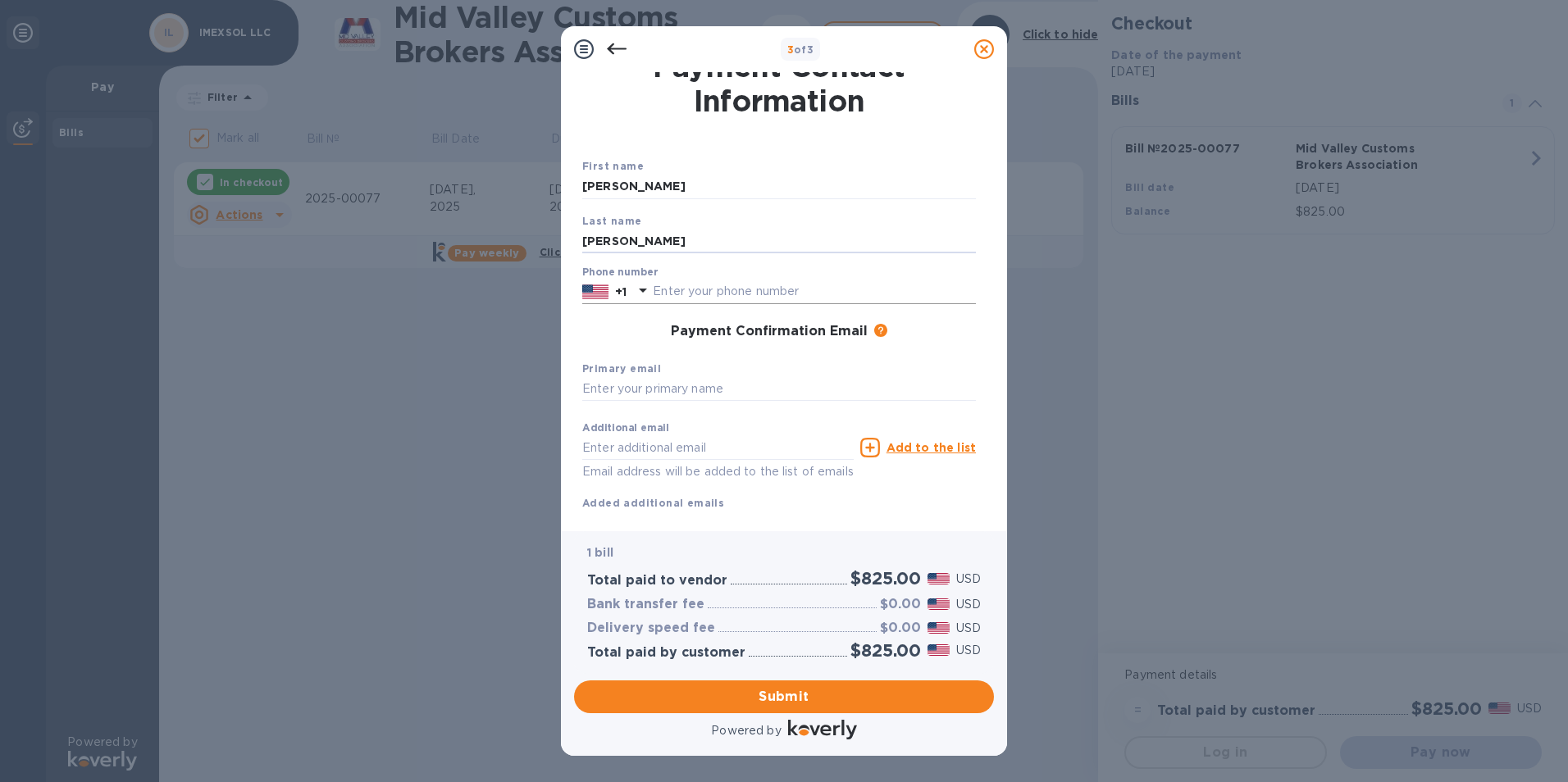
click at [757, 285] on input "text" at bounding box center [814, 291] width 323 height 25
click at [726, 292] on input "956" at bounding box center [814, 291] width 323 height 25
type input "9567404677"
click at [708, 392] on input "text" at bounding box center [779, 389] width 394 height 25
type input "[EMAIL_ADDRESS][DOMAIN_NAME]"
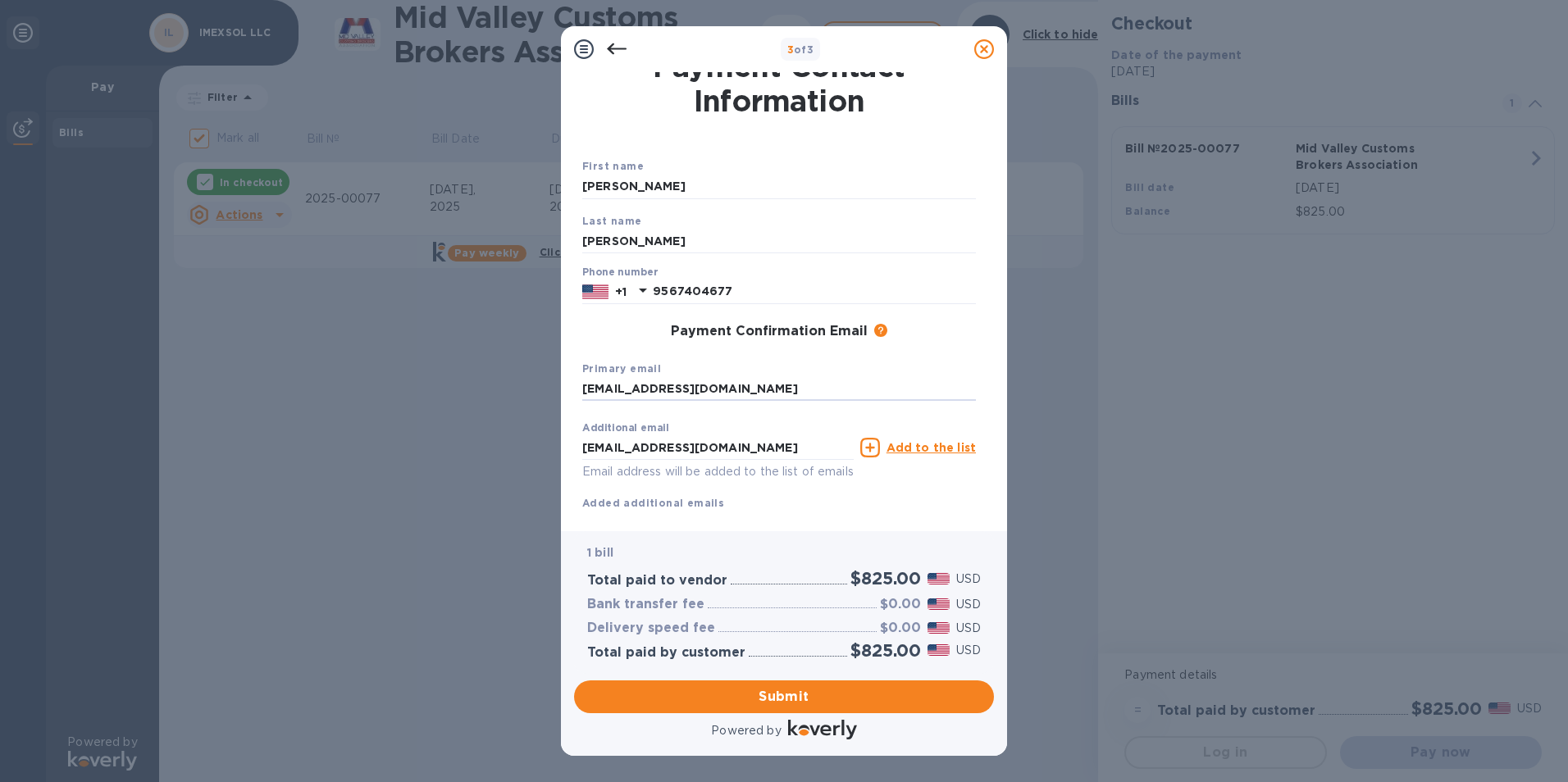
scroll to position [58, 0]
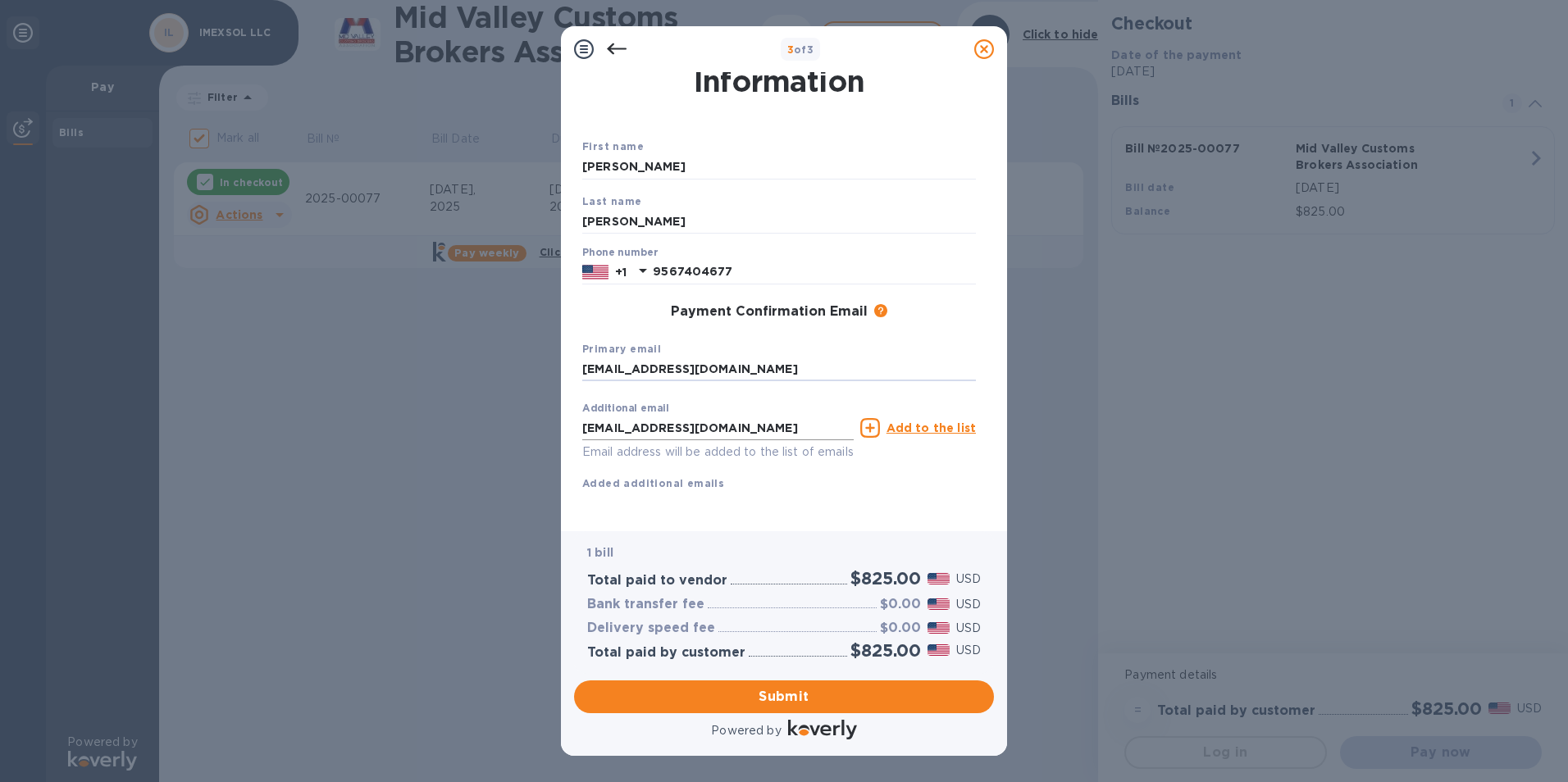
click at [750, 416] on input "[EMAIL_ADDRESS][DOMAIN_NAME]" at bounding box center [718, 428] width 272 height 25
drag, startPoint x: 647, startPoint y: 408, endPoint x: 561, endPoint y: 406, distance: 86.0
click at [561, 406] on div "Payment Contact Information First name [PERSON_NAME] Last name [PERSON_NAME] Ph…" at bounding box center [784, 302] width 446 height 459
type input "[PERSON_NAME][EMAIL_ADDRESS][DOMAIN_NAME]"
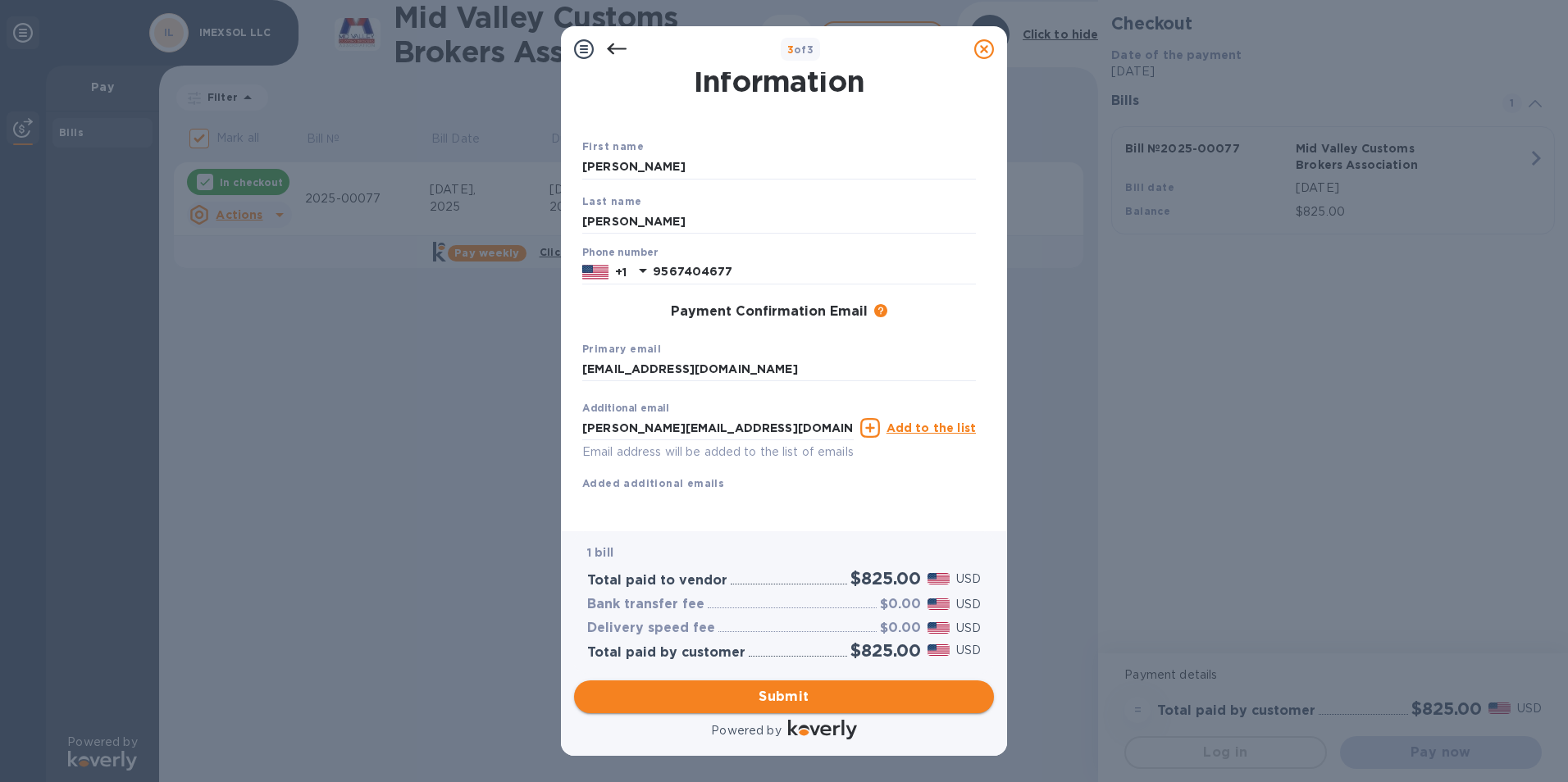
click at [817, 683] on span "Submit" at bounding box center [784, 696] width 394 height 20
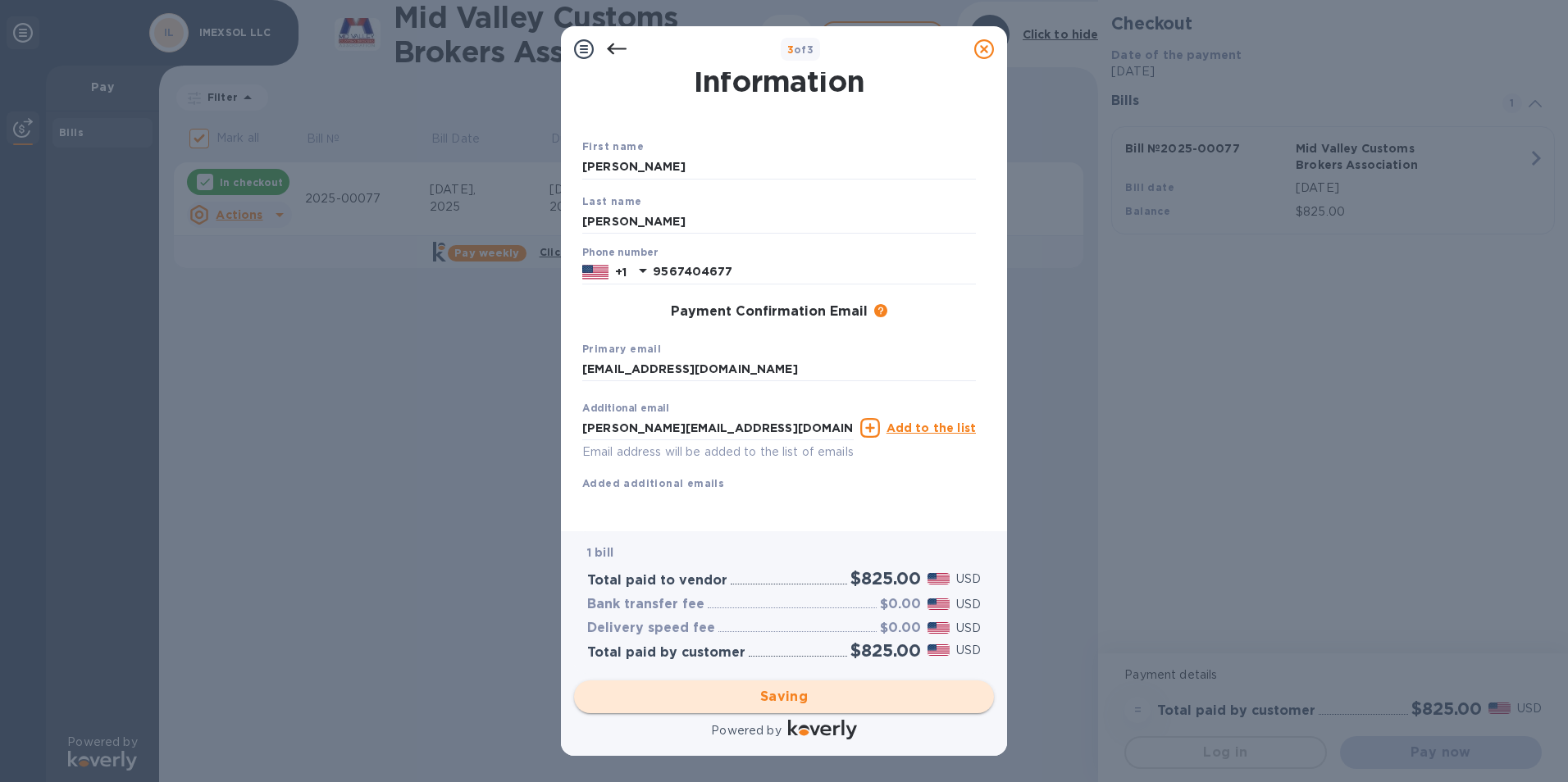
checkbox input "false"
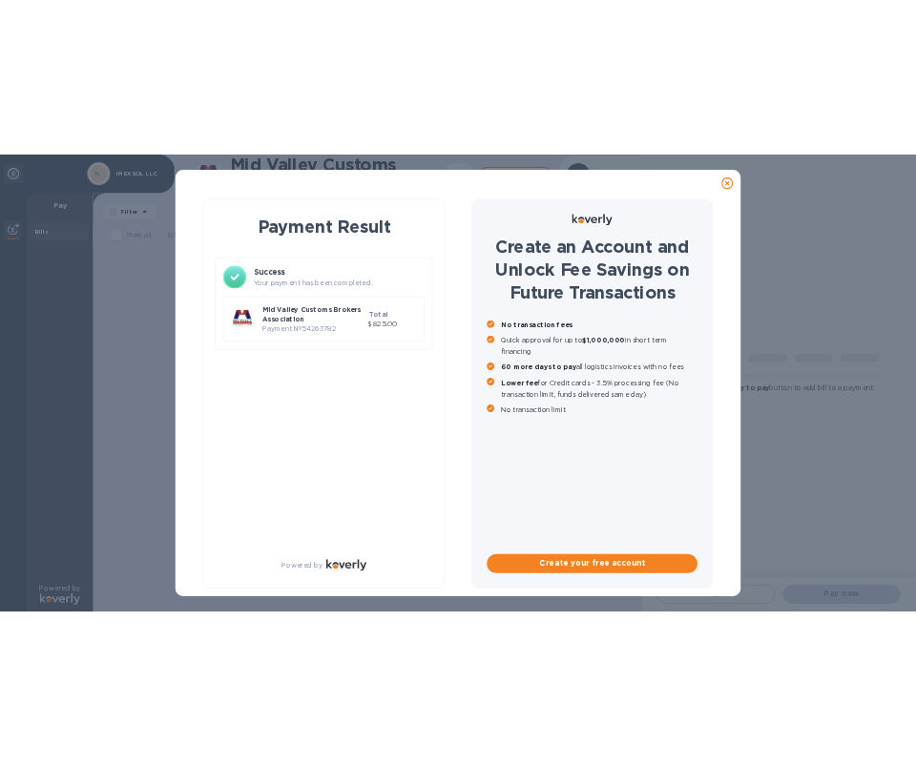
scroll to position [0, 0]
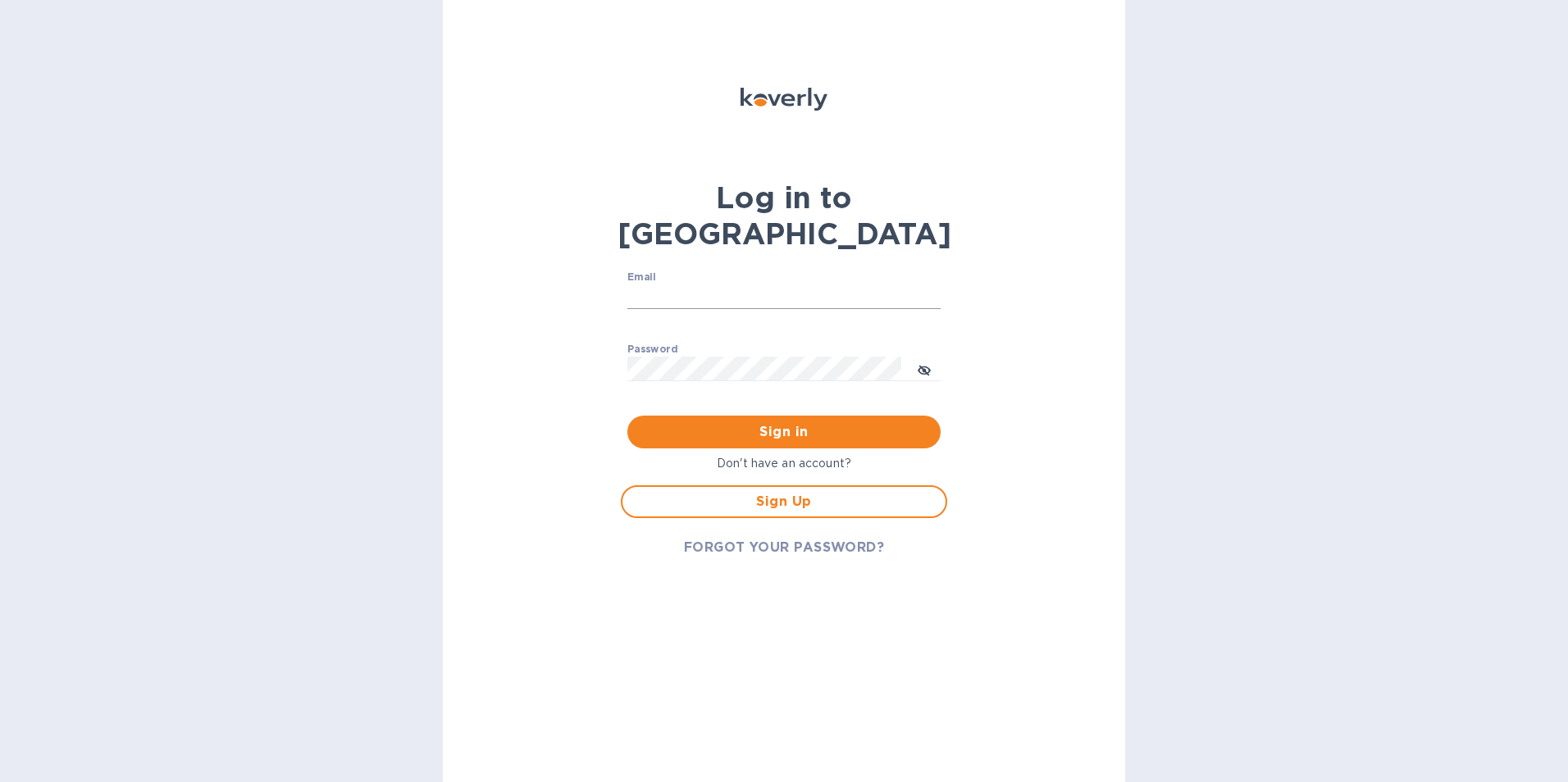
click at [704, 284] on input "Email" at bounding box center [784, 296] width 313 height 25
drag, startPoint x: 907, startPoint y: 243, endPoint x: 967, endPoint y: 243, distance: 60.0
click at [907, 272] on div "Email ​" at bounding box center [784, 301] width 313 height 59
click at [1043, 242] on div "Log in to Koverly Email ​ Password ​ Sign in Don't have an account? Sign Up FOR…" at bounding box center [784, 391] width 683 height 782
